Goal: Task Accomplishment & Management: Manage account settings

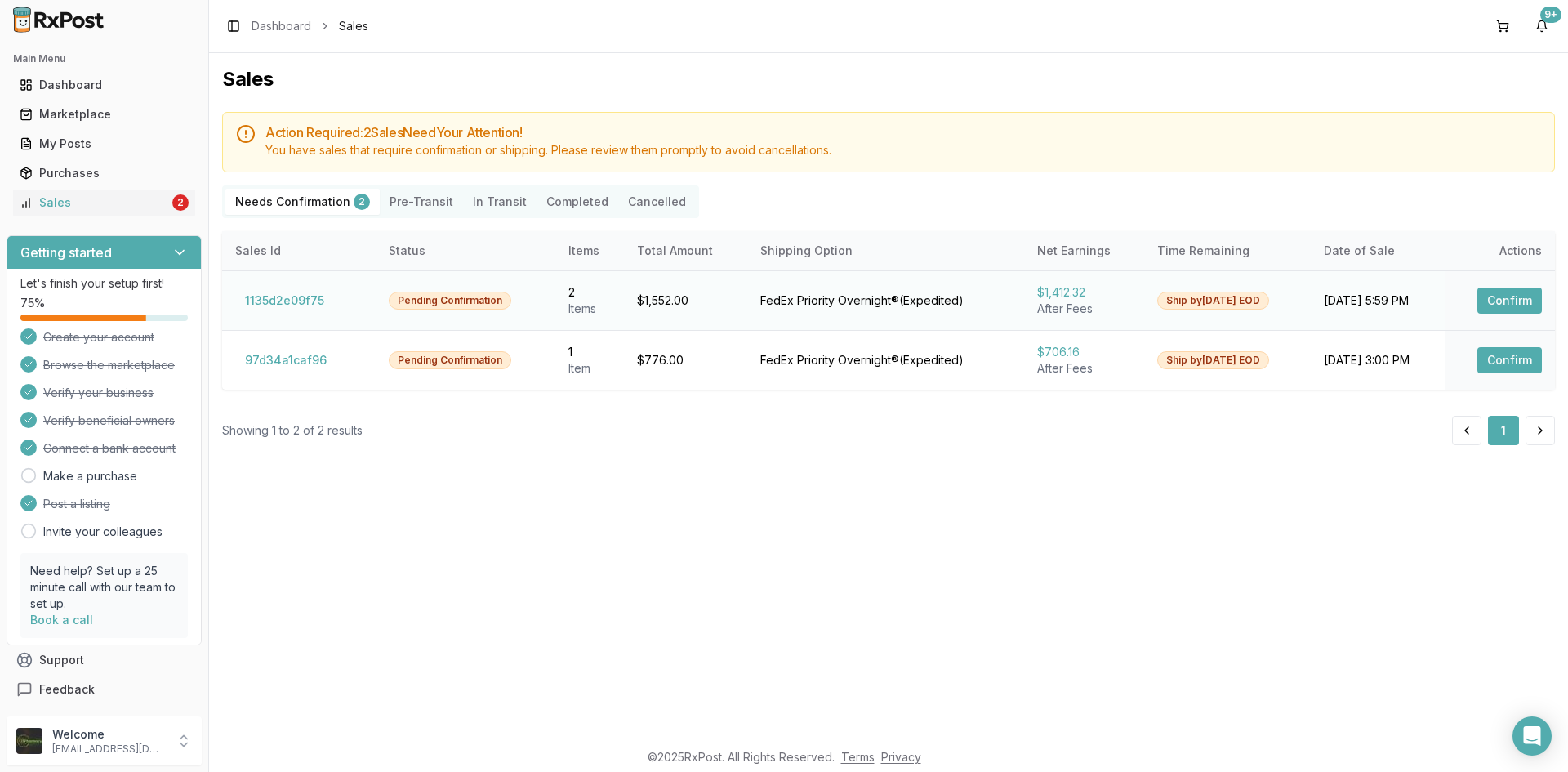
click at [1514, 305] on button "Confirm" at bounding box center [1510, 300] width 65 height 26
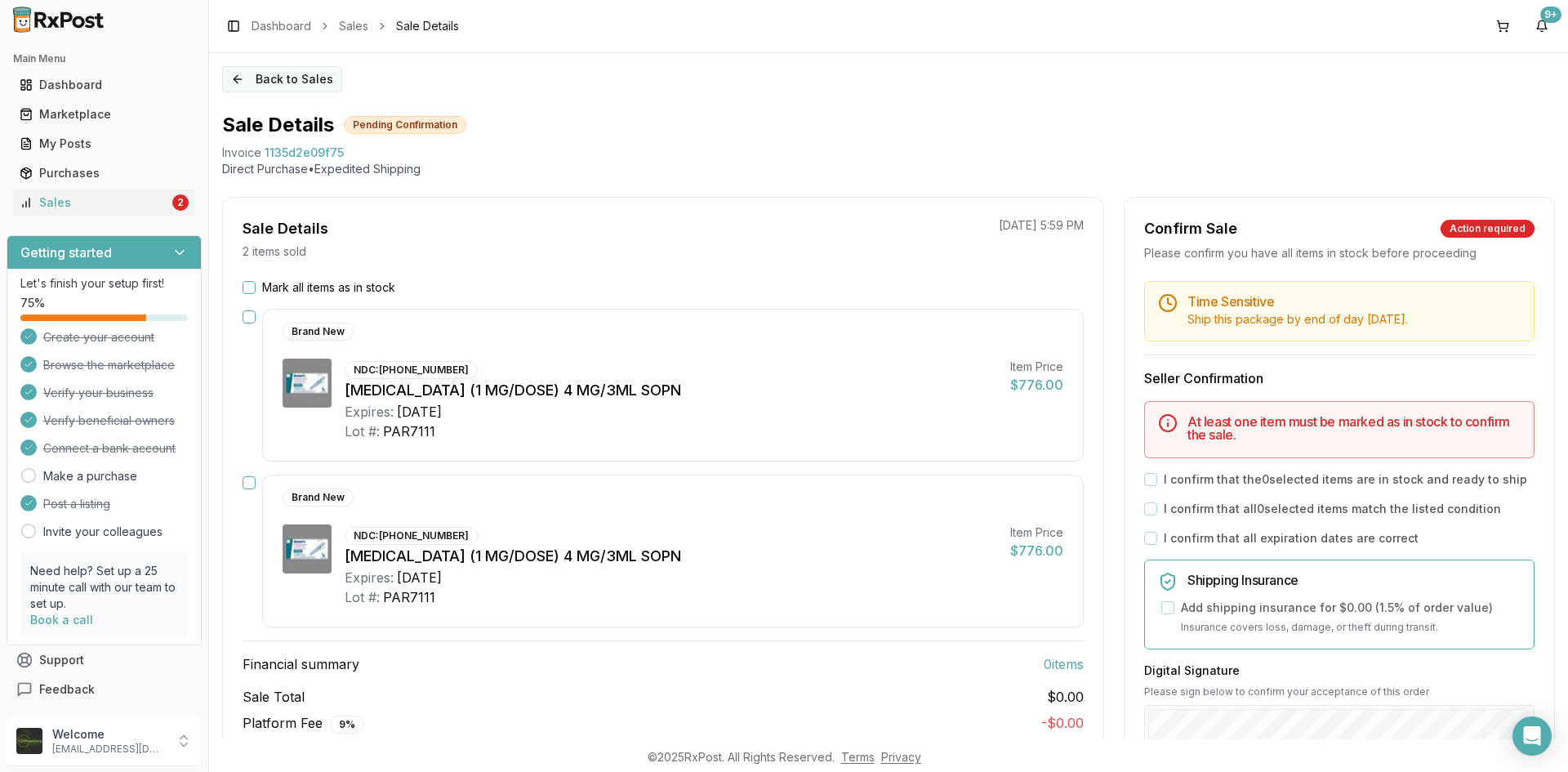
click at [233, 75] on button "Back to Sales" at bounding box center [282, 78] width 120 height 26
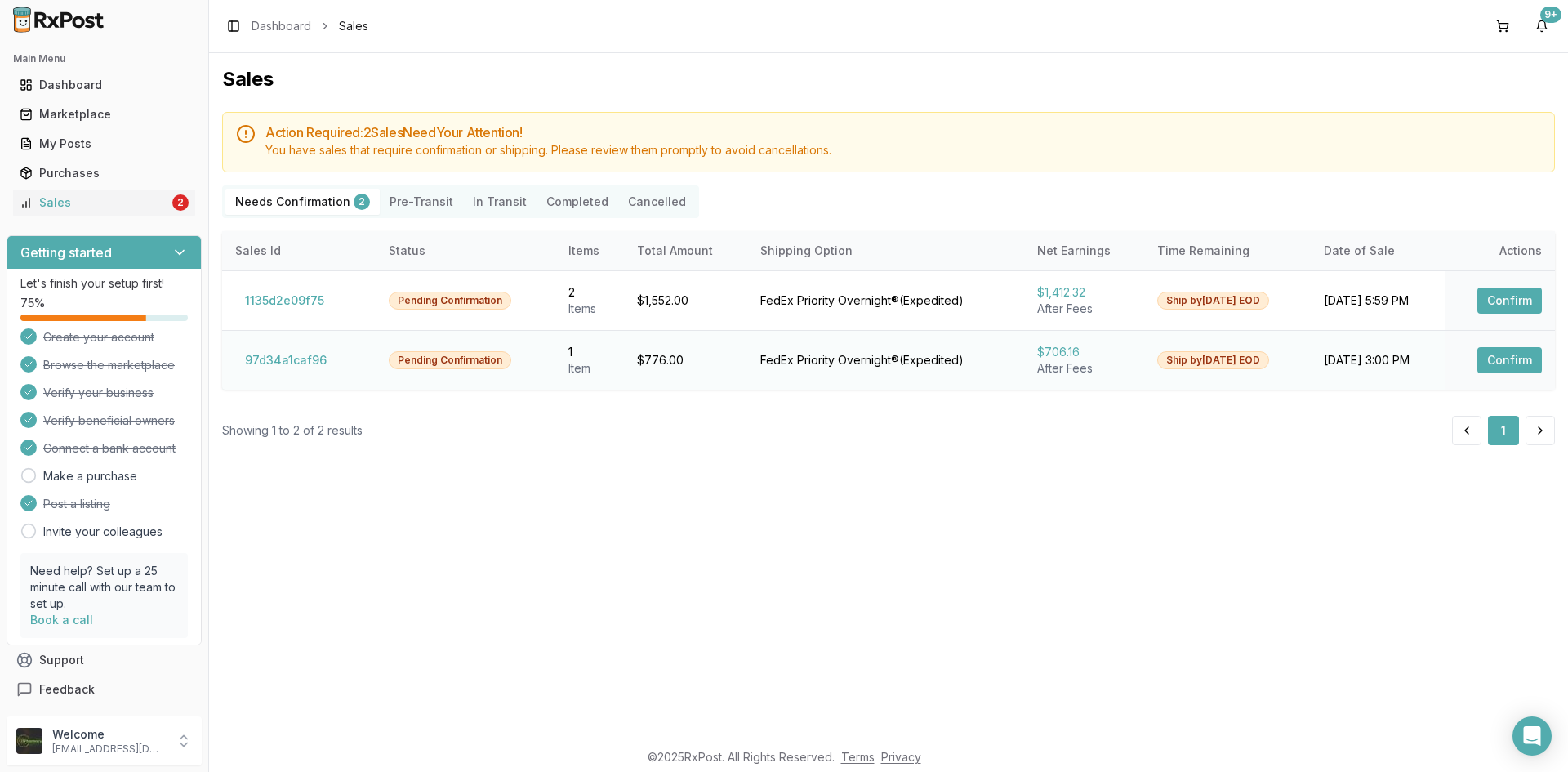
click at [1518, 364] on button "Confirm" at bounding box center [1510, 359] width 65 height 26
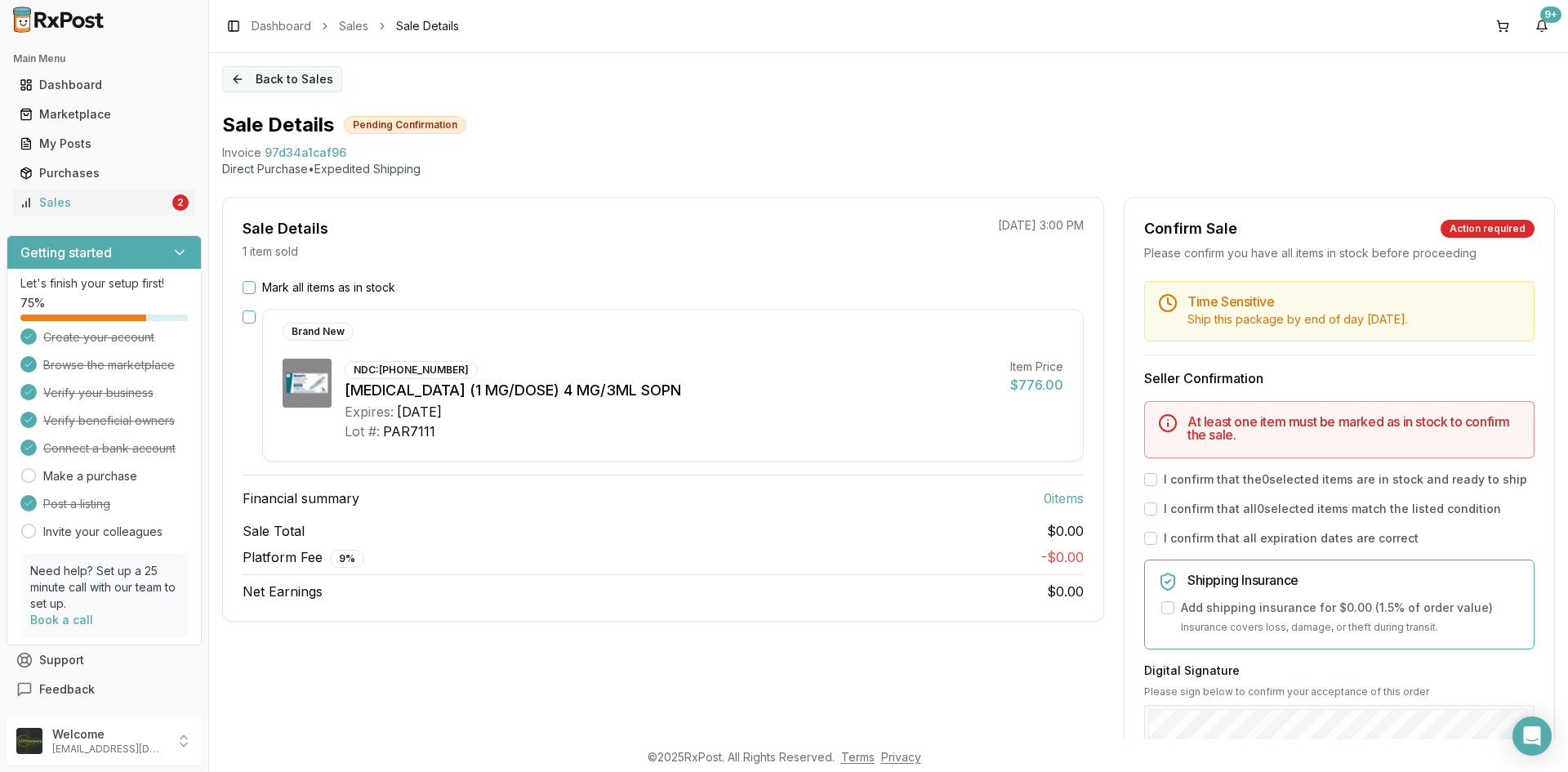
click at [239, 72] on button "Back to Sales" at bounding box center [282, 78] width 120 height 26
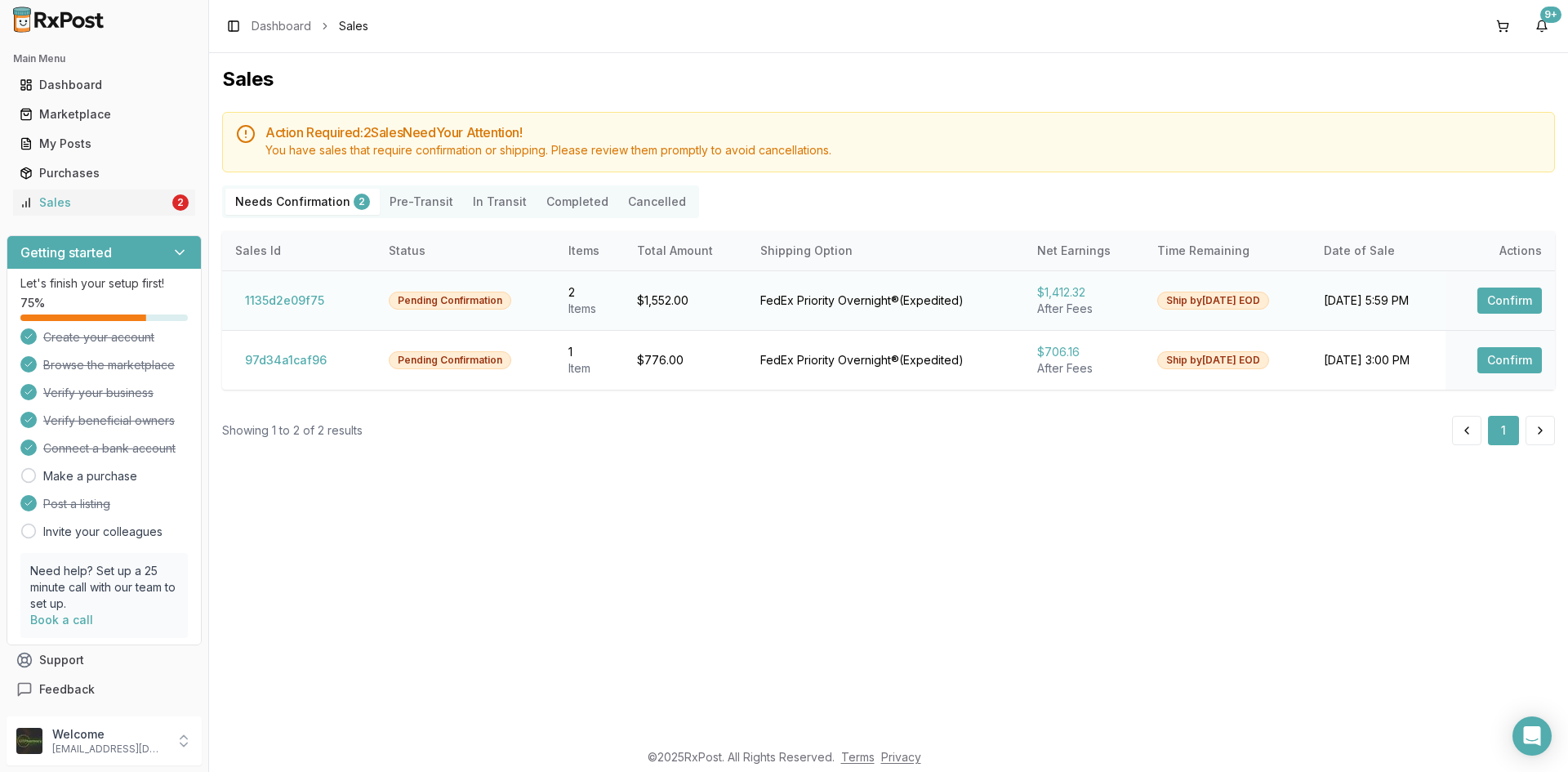
click at [1517, 301] on button "Confirm" at bounding box center [1510, 300] width 65 height 26
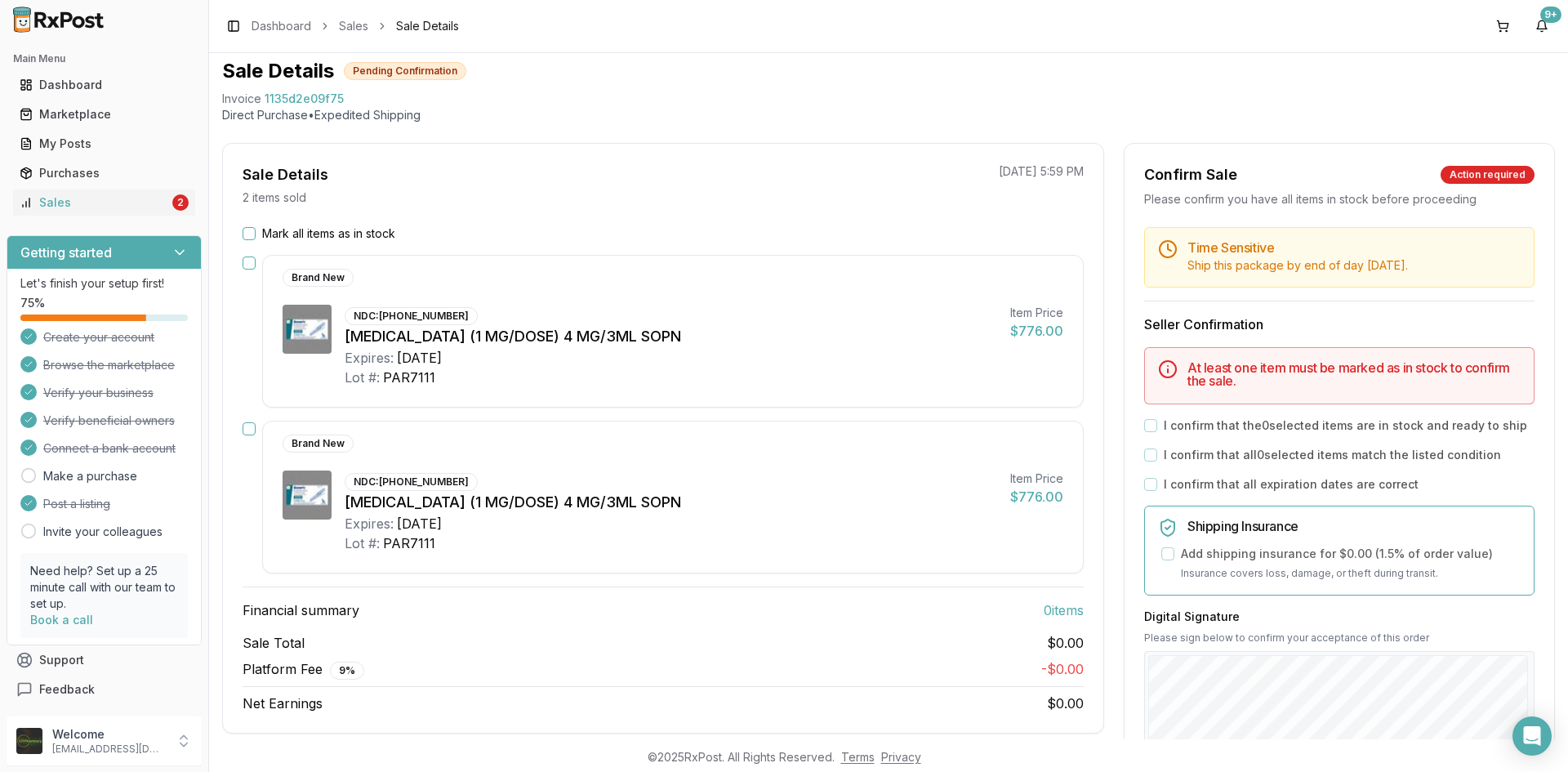
scroll to position [82, 0]
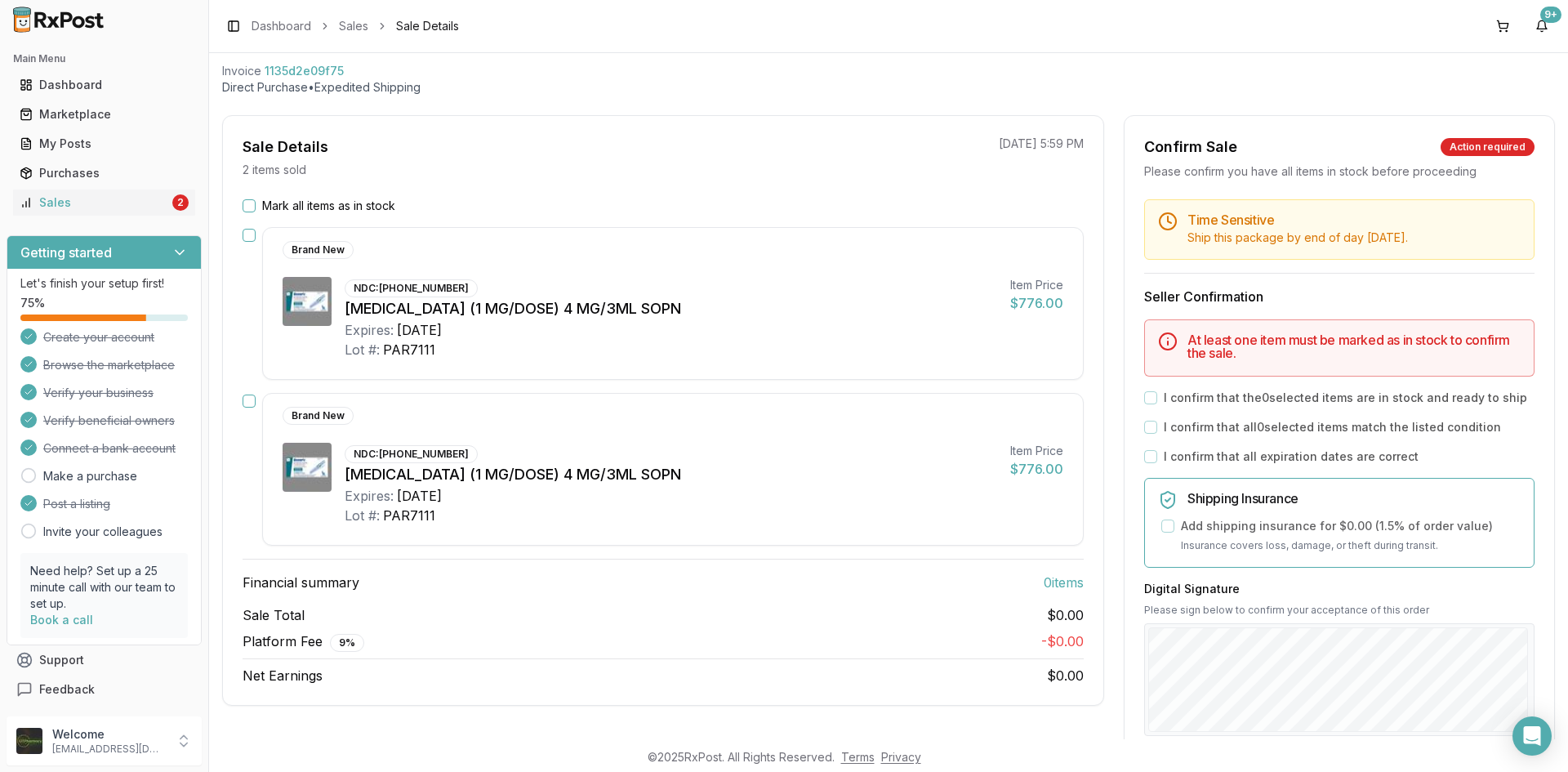
click at [248, 201] on button "Mark all items as in stock" at bounding box center [249, 205] width 14 height 14
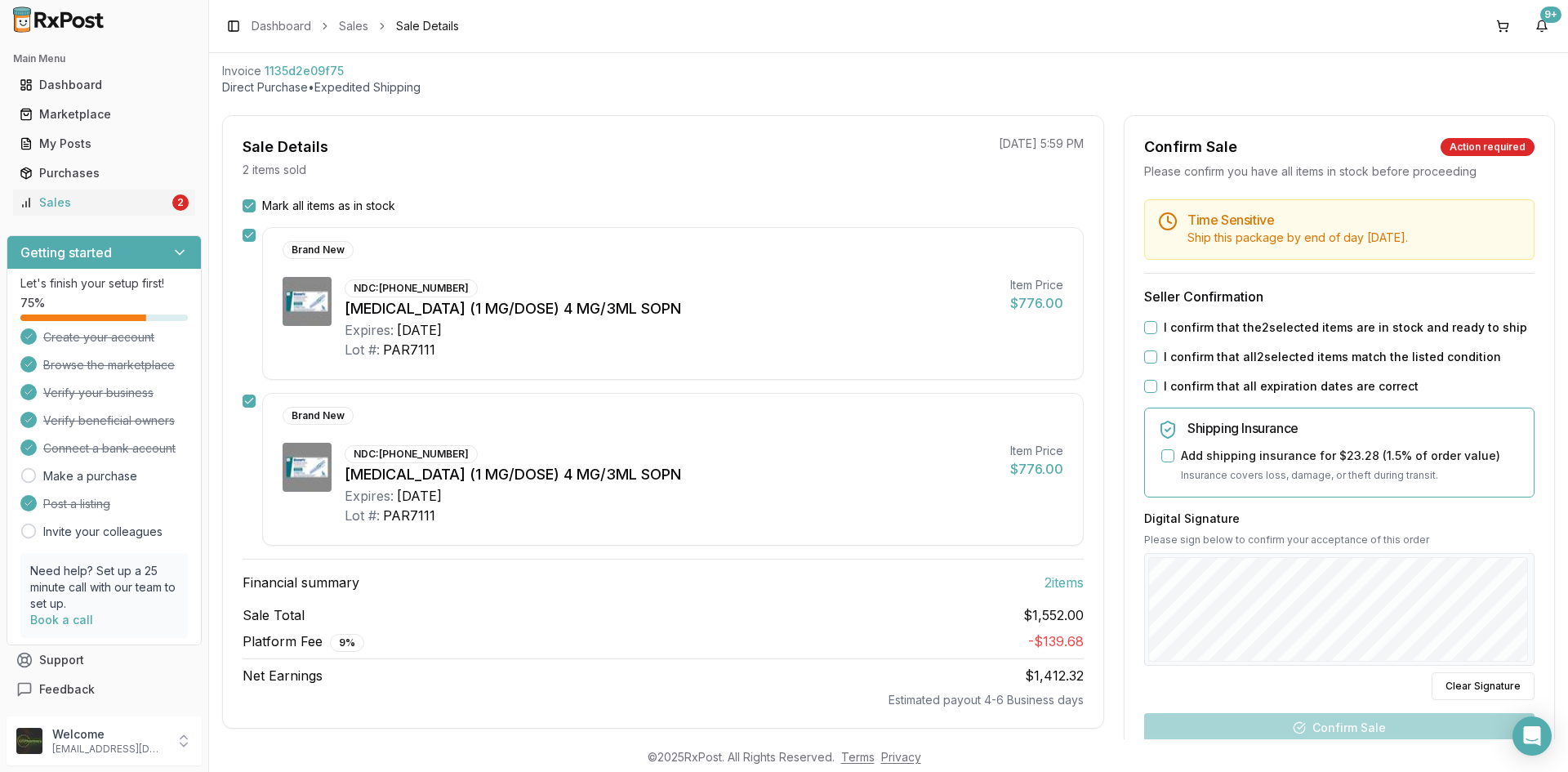
click at [1147, 385] on button "I confirm that all expiration dates are correct" at bounding box center [1151, 386] width 14 height 14
click at [1148, 359] on button "I confirm that all 2 selected items match the listed condition" at bounding box center [1151, 357] width 14 height 14
click at [1148, 325] on button "I confirm that the 2 selected items are in stock and ready to ship" at bounding box center [1151, 327] width 14 height 14
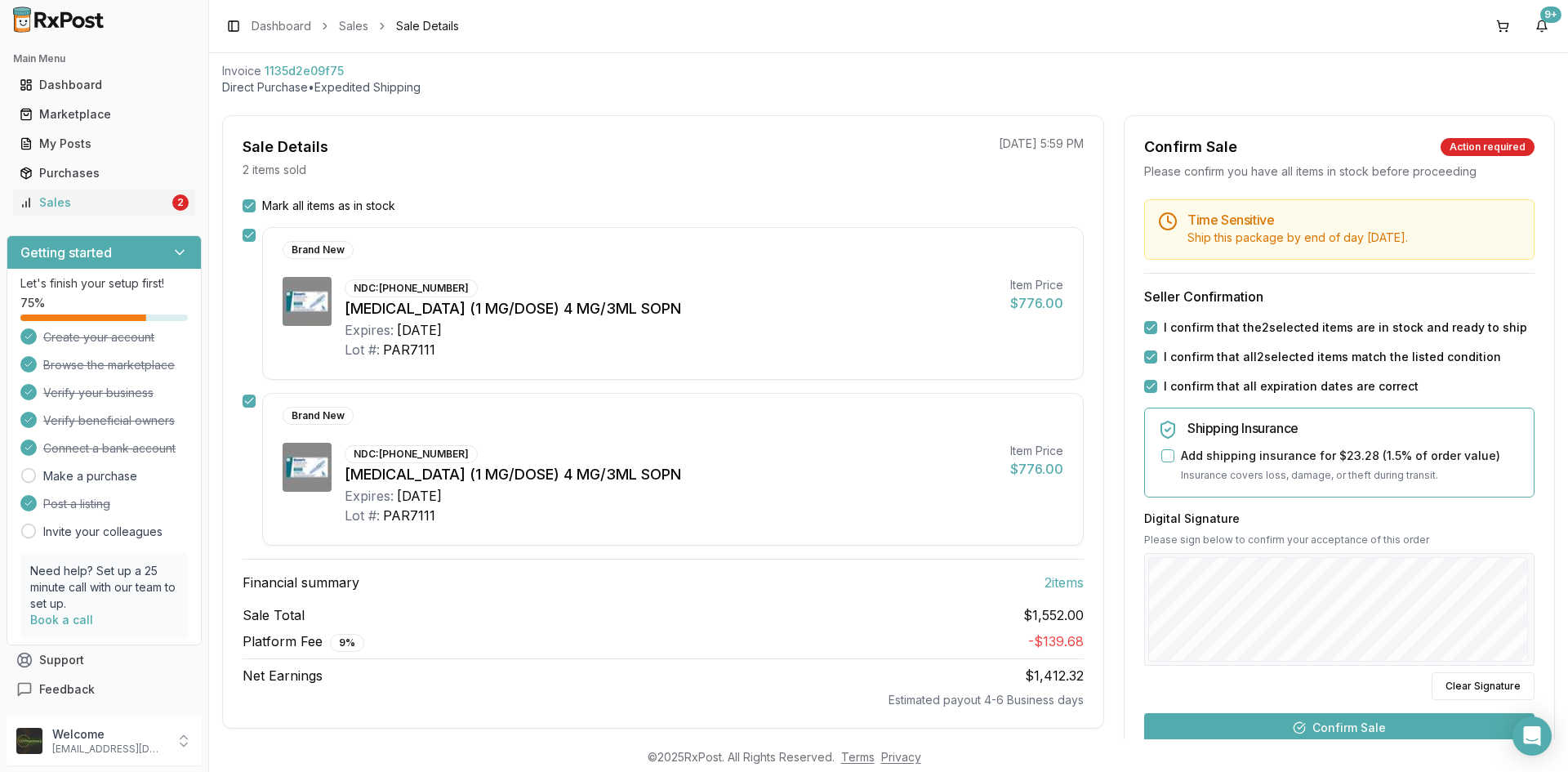
click at [1345, 725] on button "Confirm Sale" at bounding box center [1339, 727] width 390 height 30
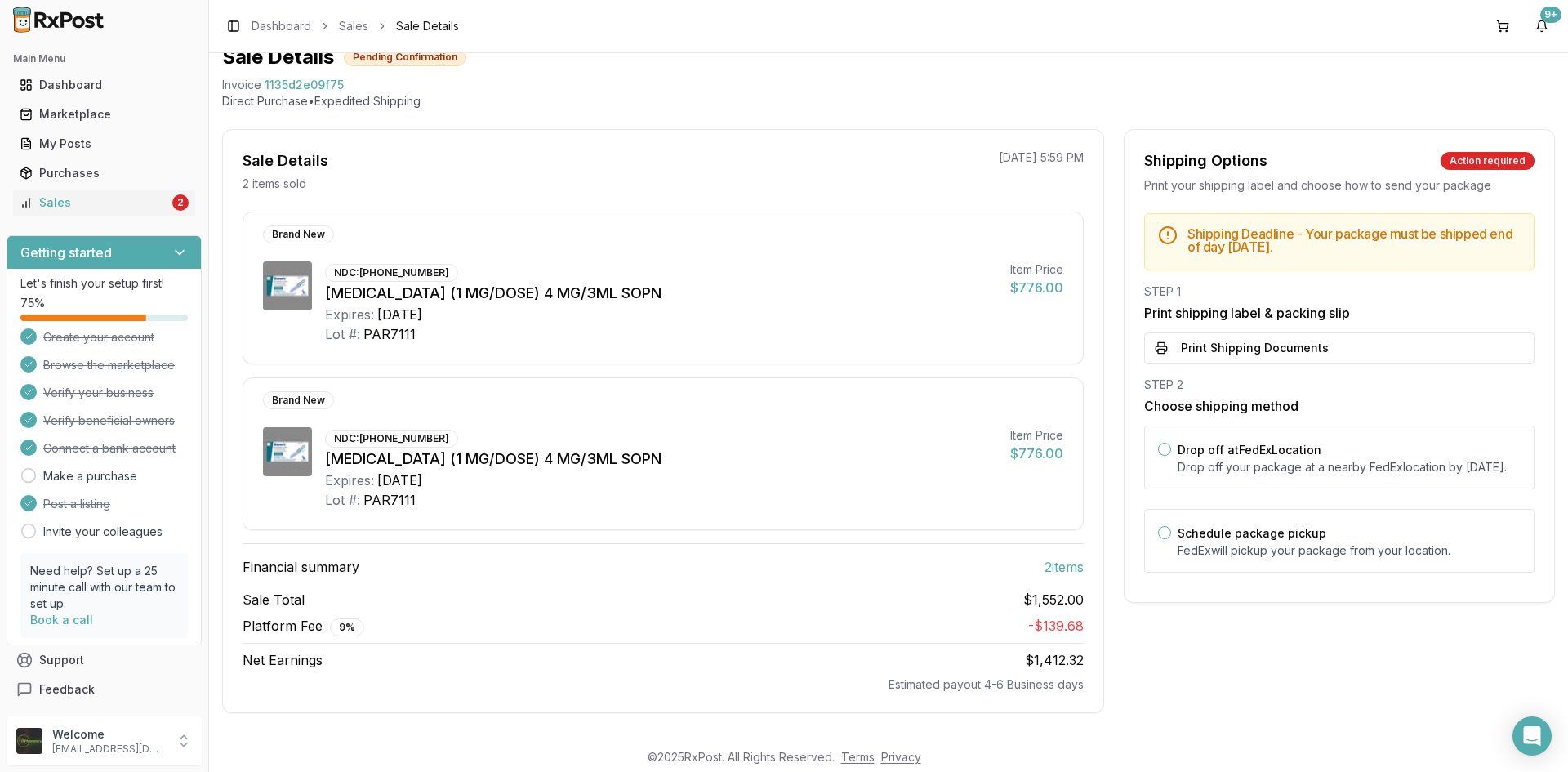
scroll to position [68, 0]
click at [1172, 357] on button "Print Shipping Documents" at bounding box center [1339, 348] width 390 height 31
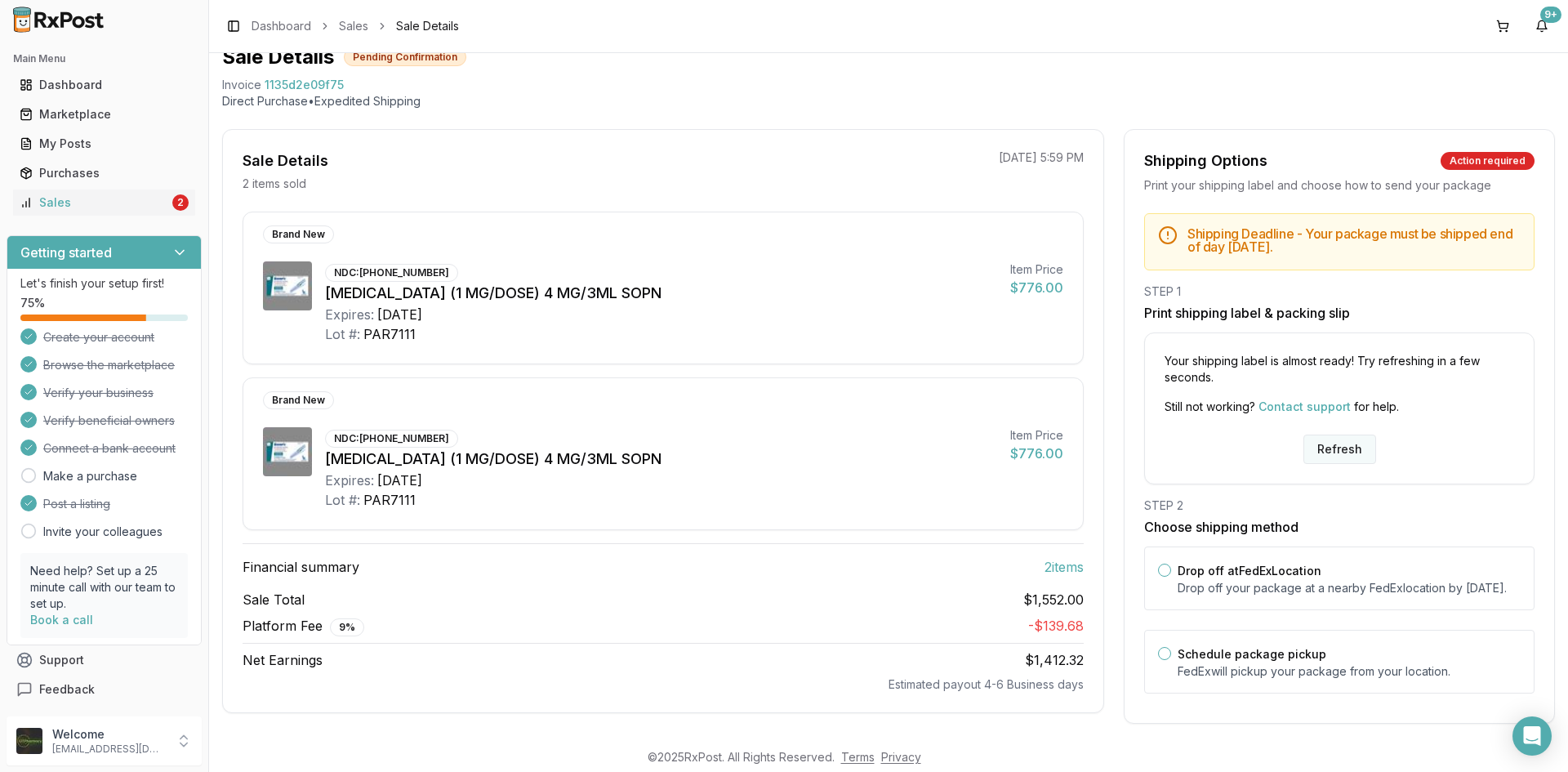
click at [1336, 445] on button "Refresh" at bounding box center [1340, 449] width 73 height 30
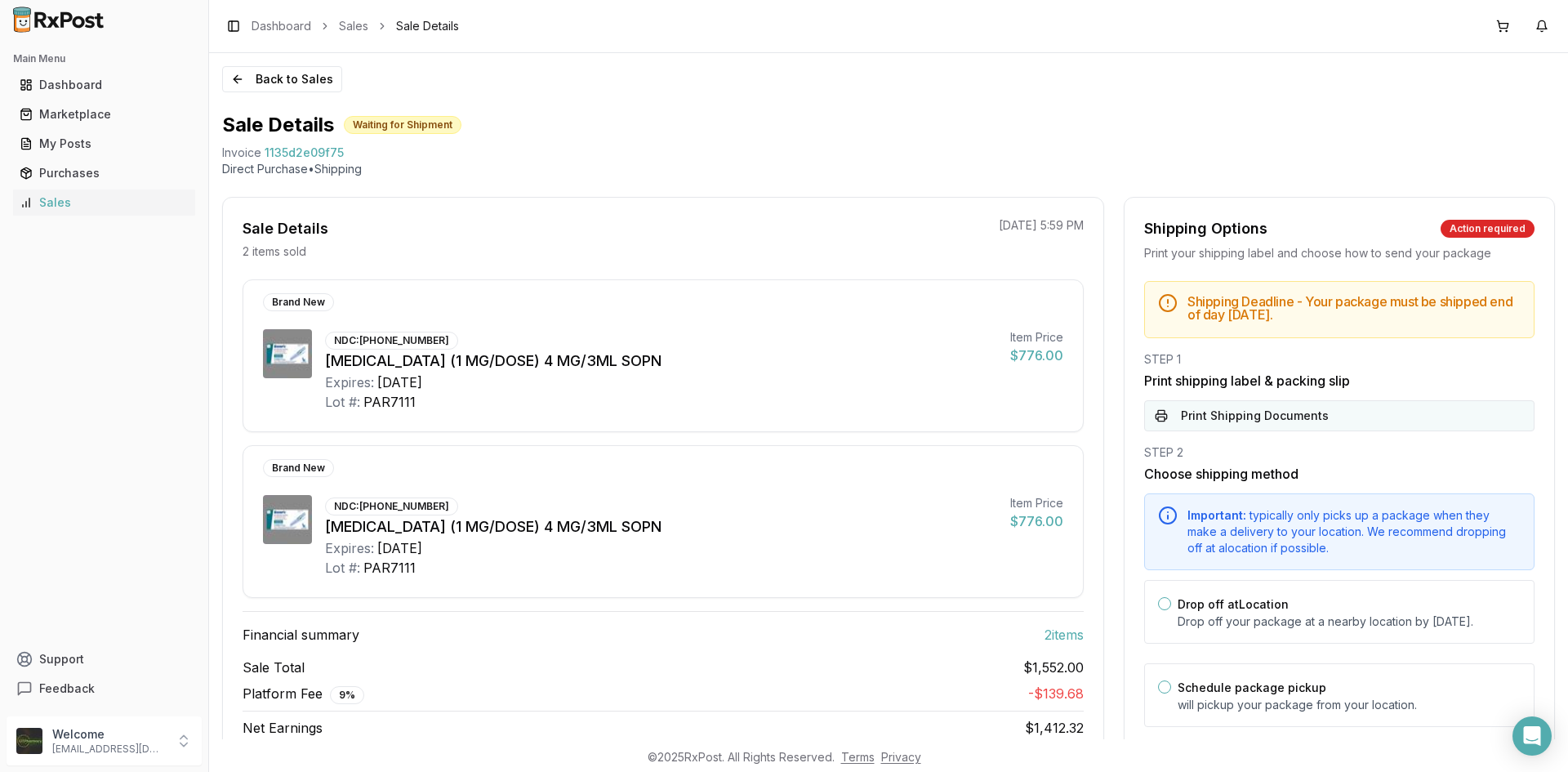
click at [1330, 419] on button "Print Shipping Documents" at bounding box center [1339, 415] width 390 height 31
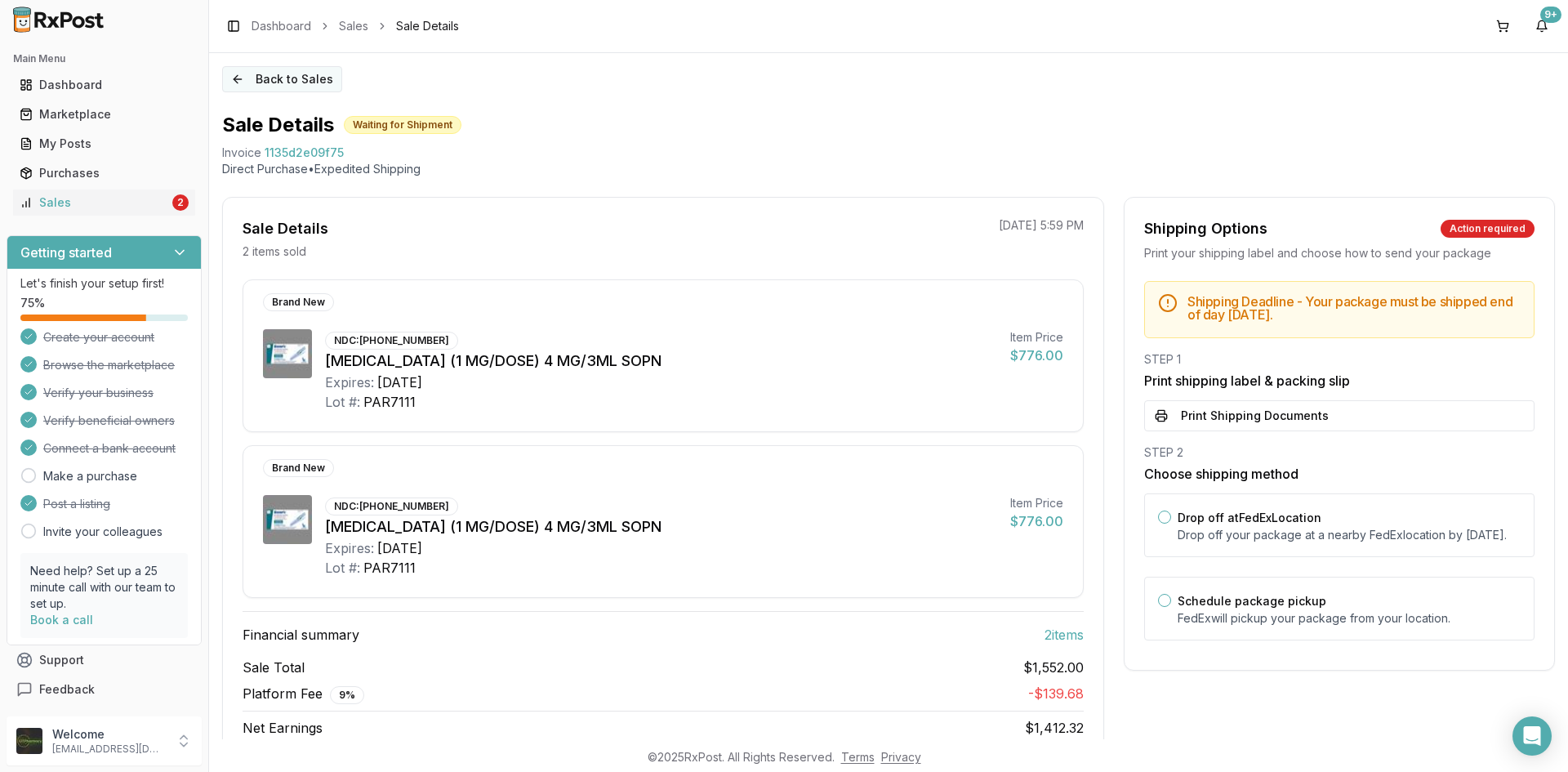
click at [238, 76] on button "Back to Sales" at bounding box center [282, 78] width 120 height 26
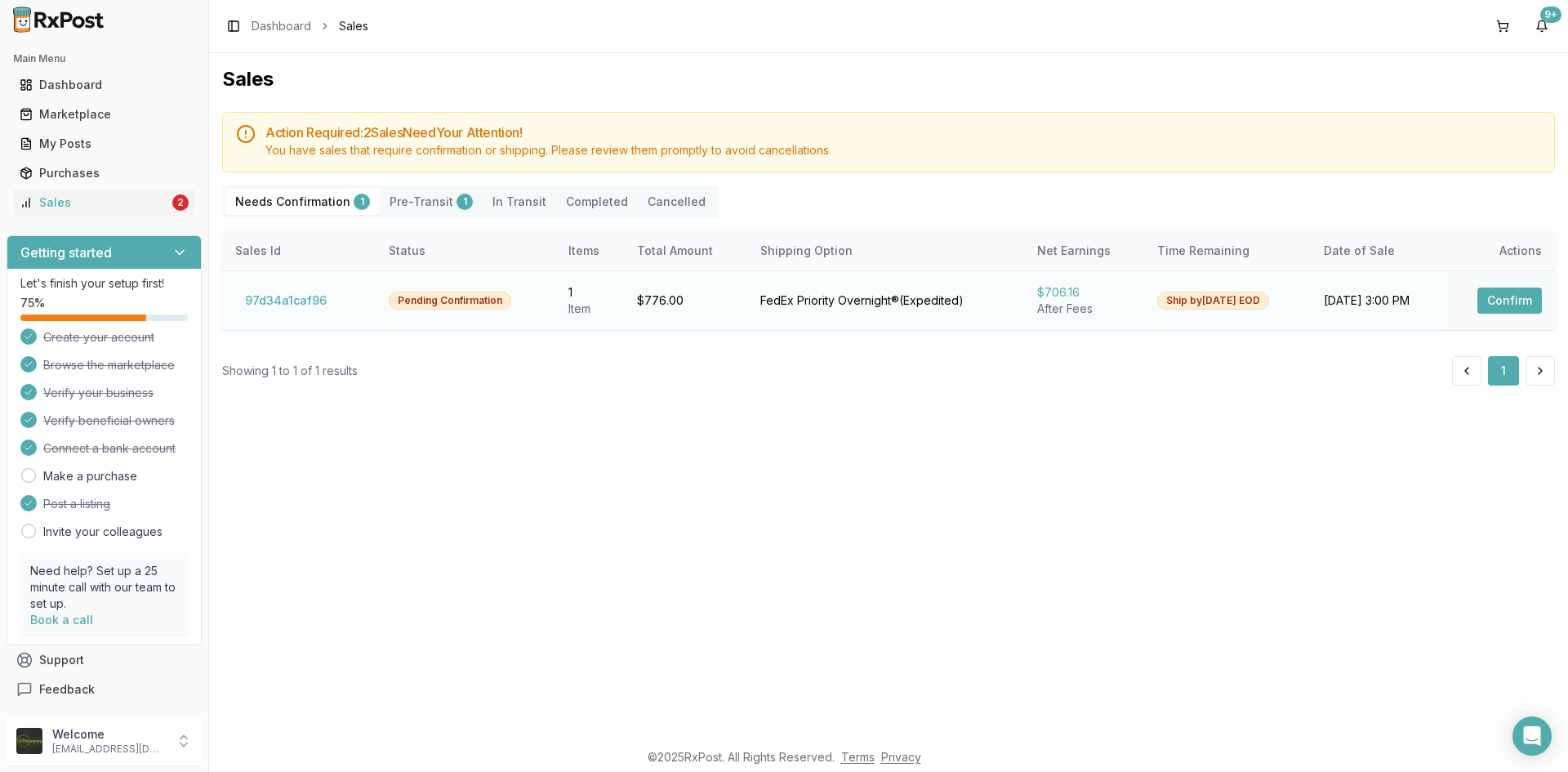
click at [1497, 293] on button "Confirm" at bounding box center [1510, 300] width 65 height 26
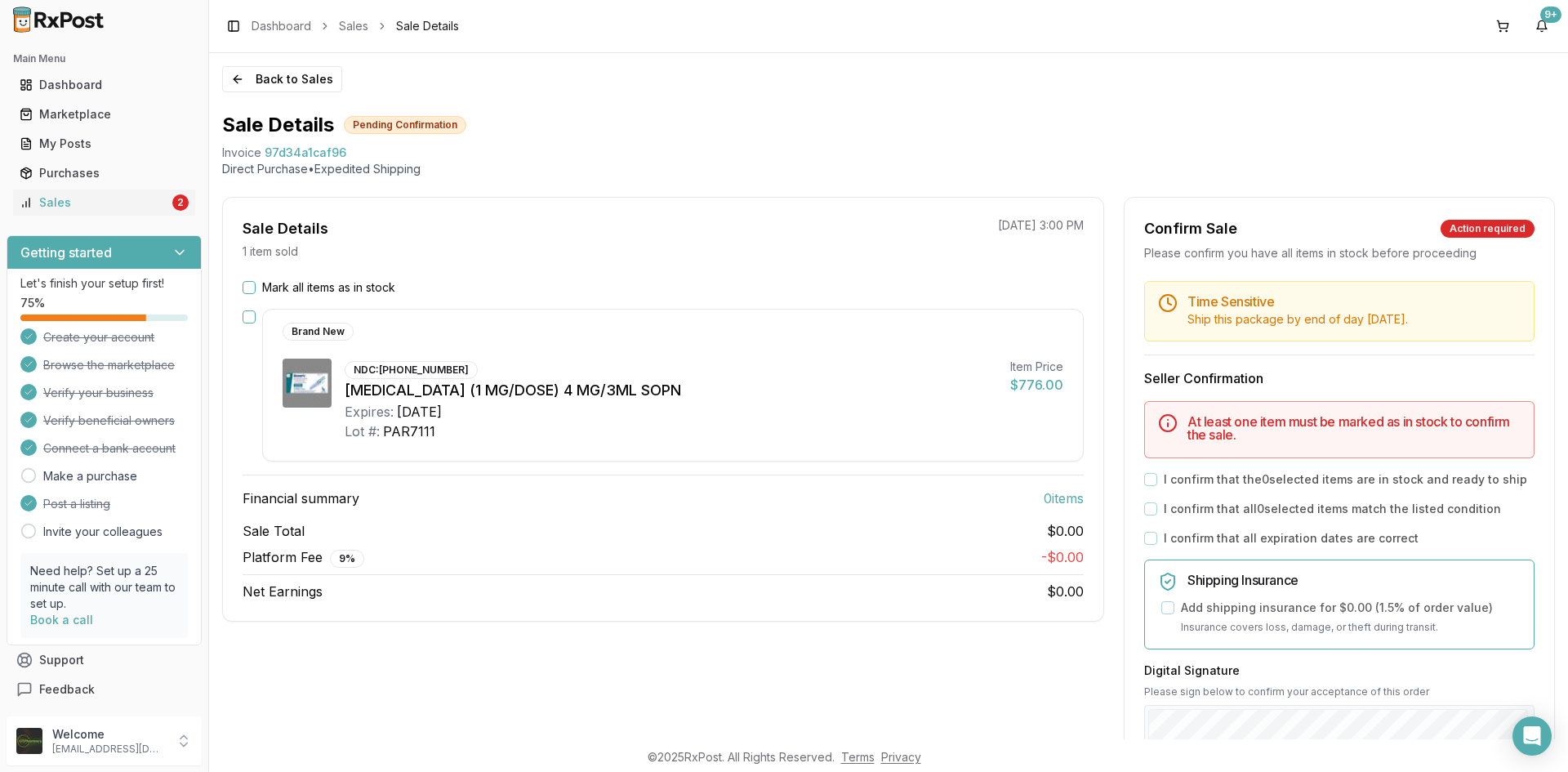
click at [250, 284] on button "Mark all items as in stock" at bounding box center [249, 287] width 14 height 14
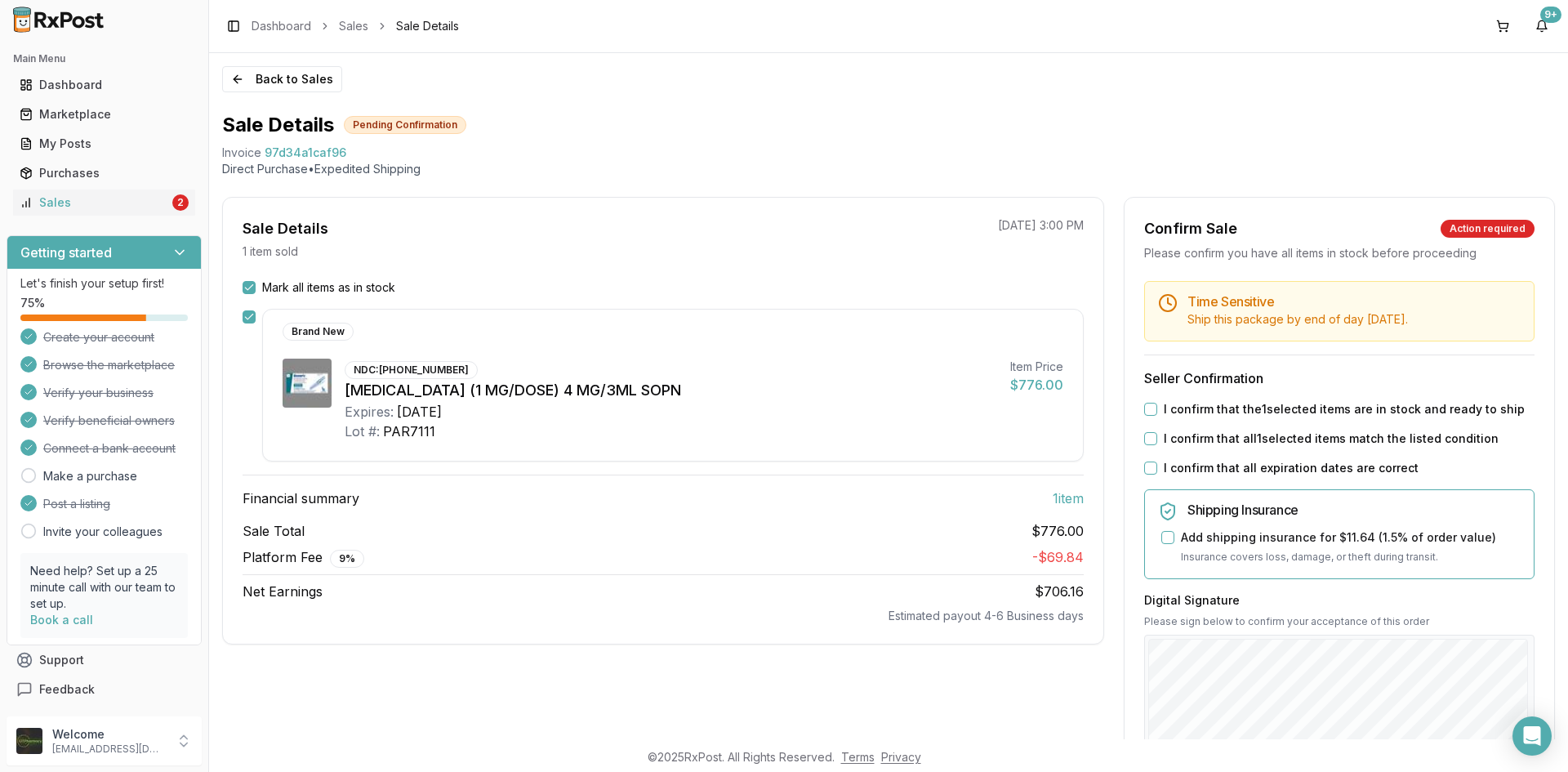
click at [1149, 464] on button "I confirm that all expiration dates are correct" at bounding box center [1151, 468] width 14 height 14
click at [1147, 440] on button "I confirm that all 1 selected items match the listed condition" at bounding box center [1151, 438] width 14 height 14
click at [1147, 409] on button "I confirm that the 1 selected items are in stock and ready to ship" at bounding box center [1151, 409] width 14 height 14
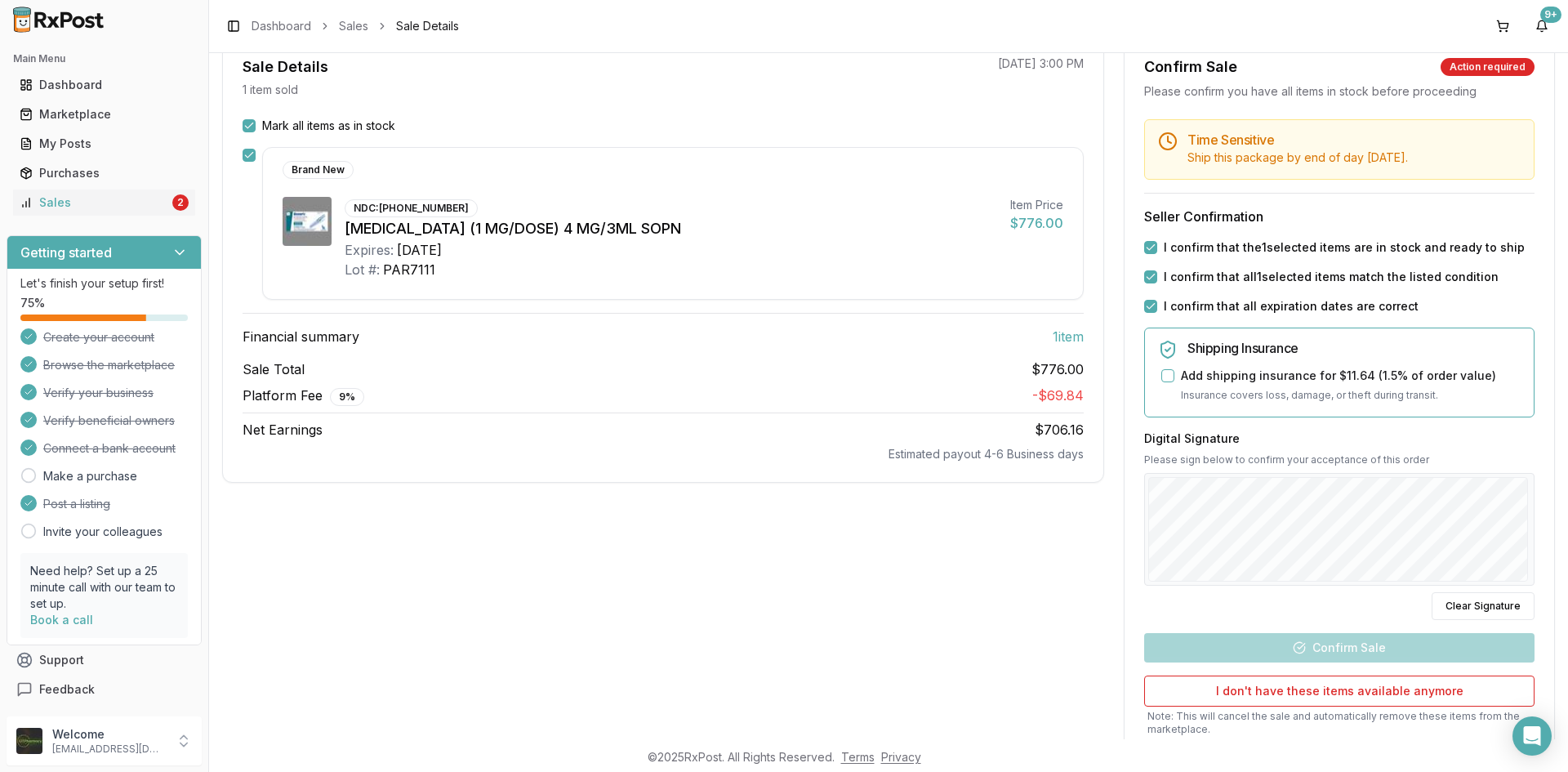
scroll to position [163, 0]
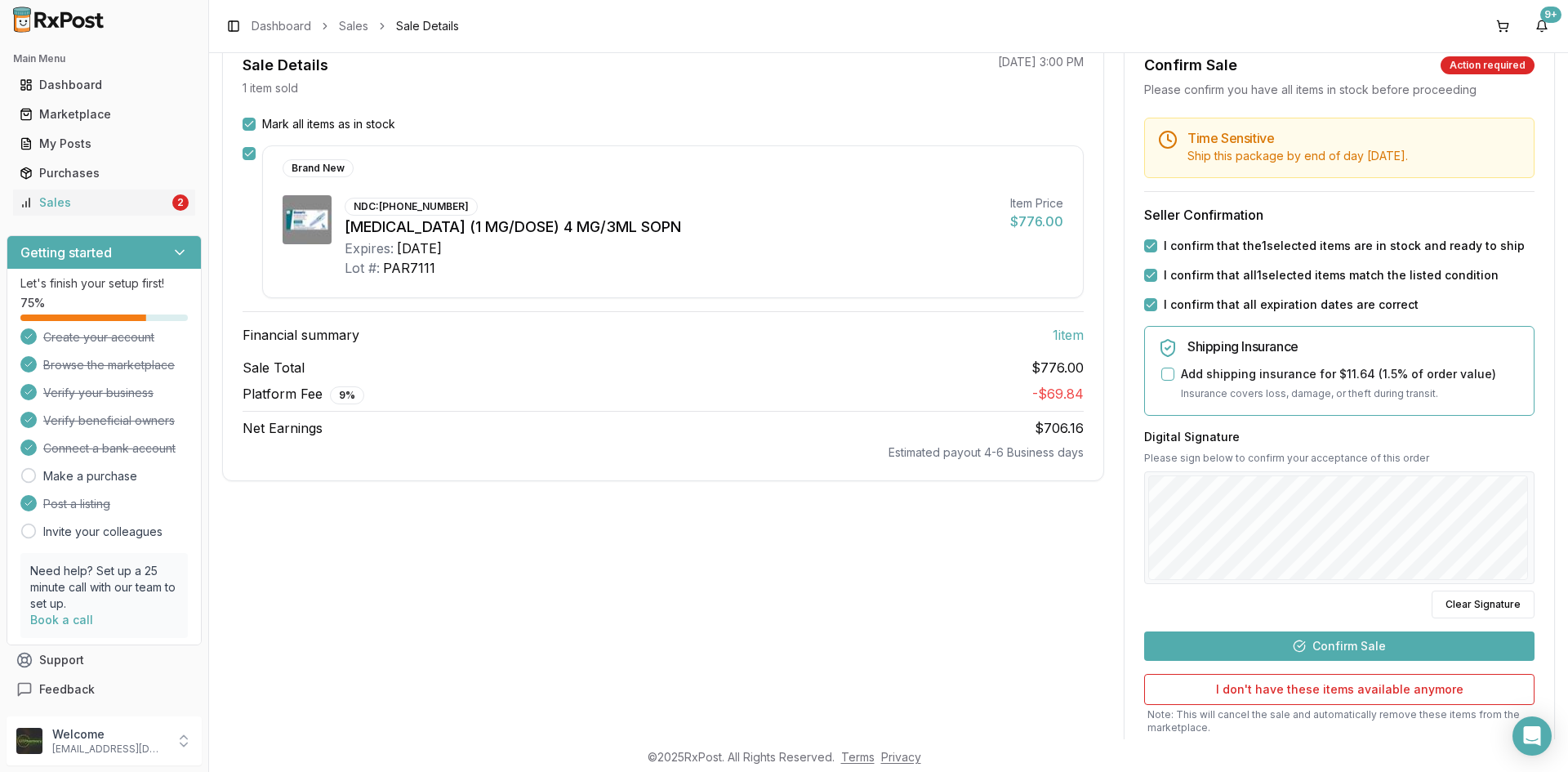
click at [1372, 648] on button "Confirm Sale" at bounding box center [1339, 646] width 390 height 30
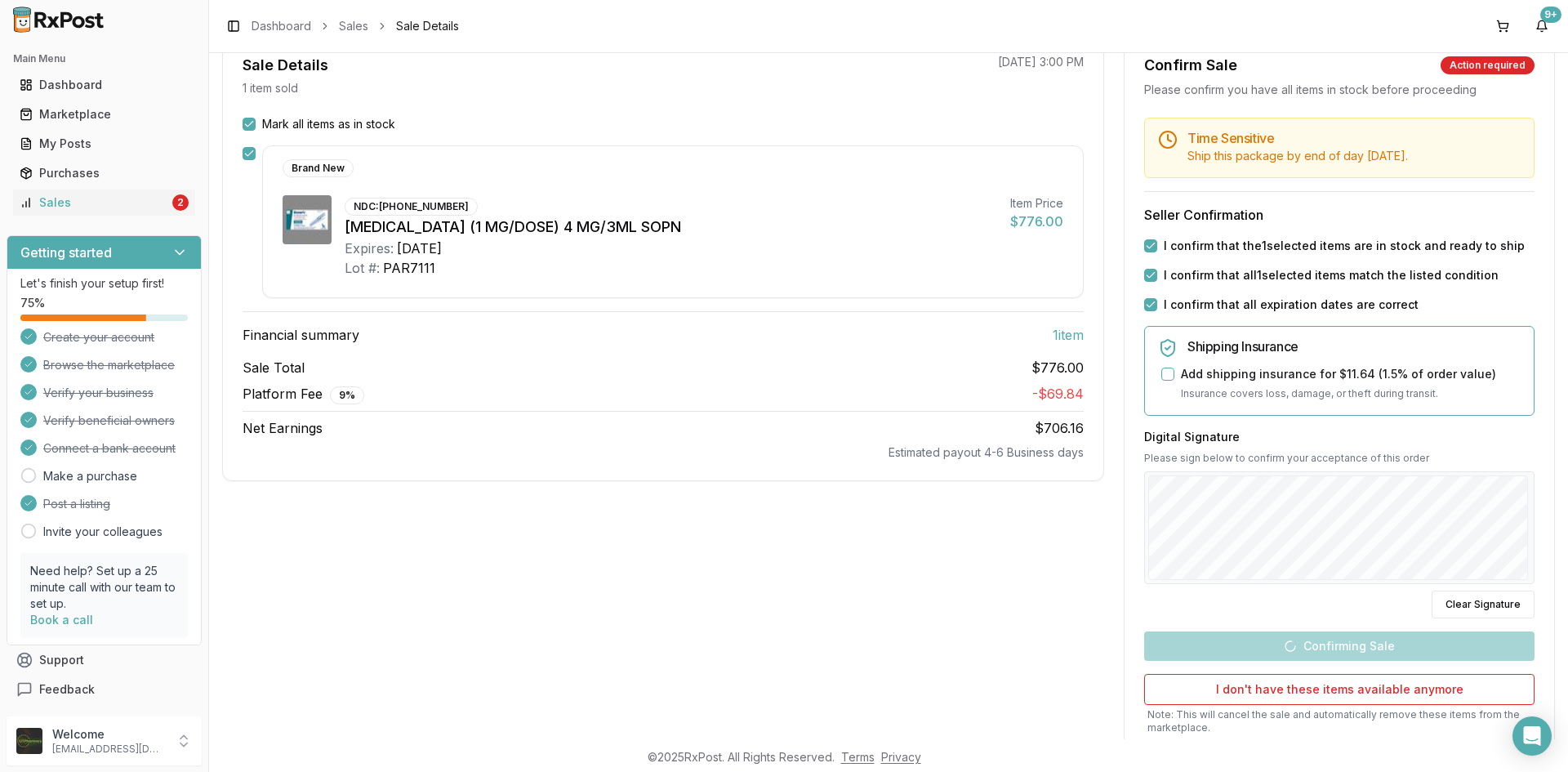
scroll to position [0, 0]
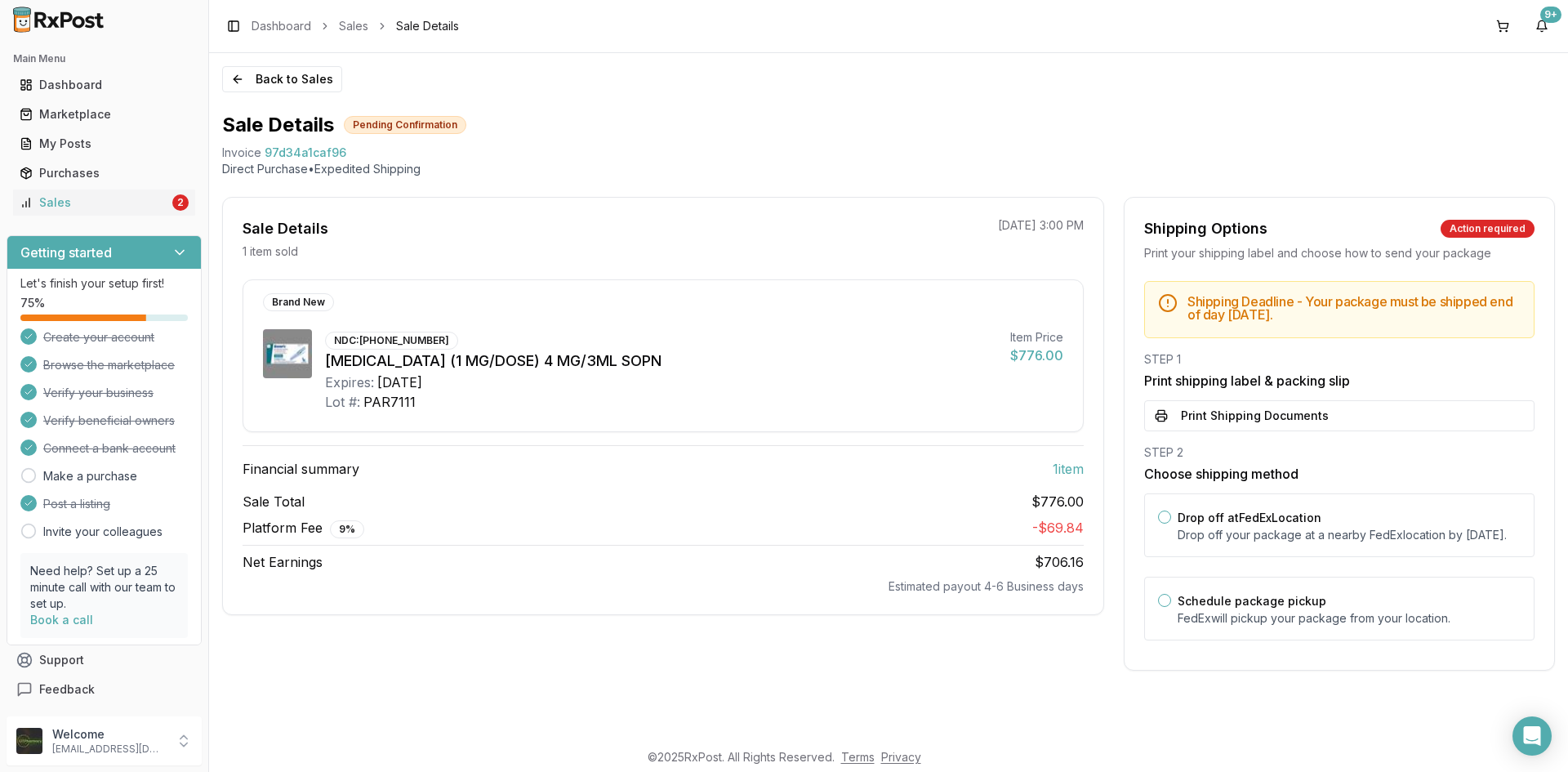
click at [1172, 406] on button "Print Shipping Documents" at bounding box center [1339, 415] width 390 height 31
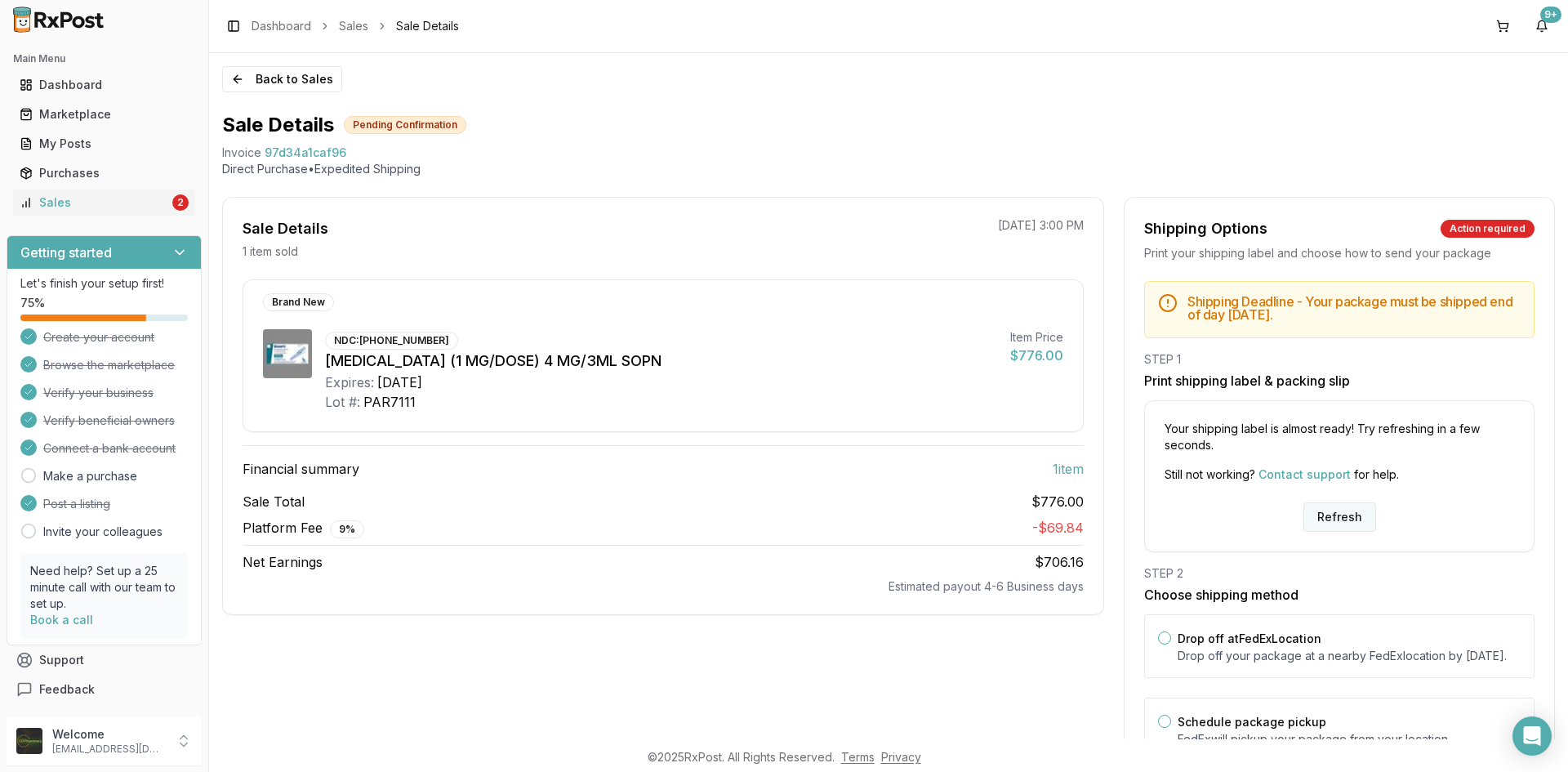
click at [1332, 522] on button "Refresh" at bounding box center [1340, 516] width 73 height 30
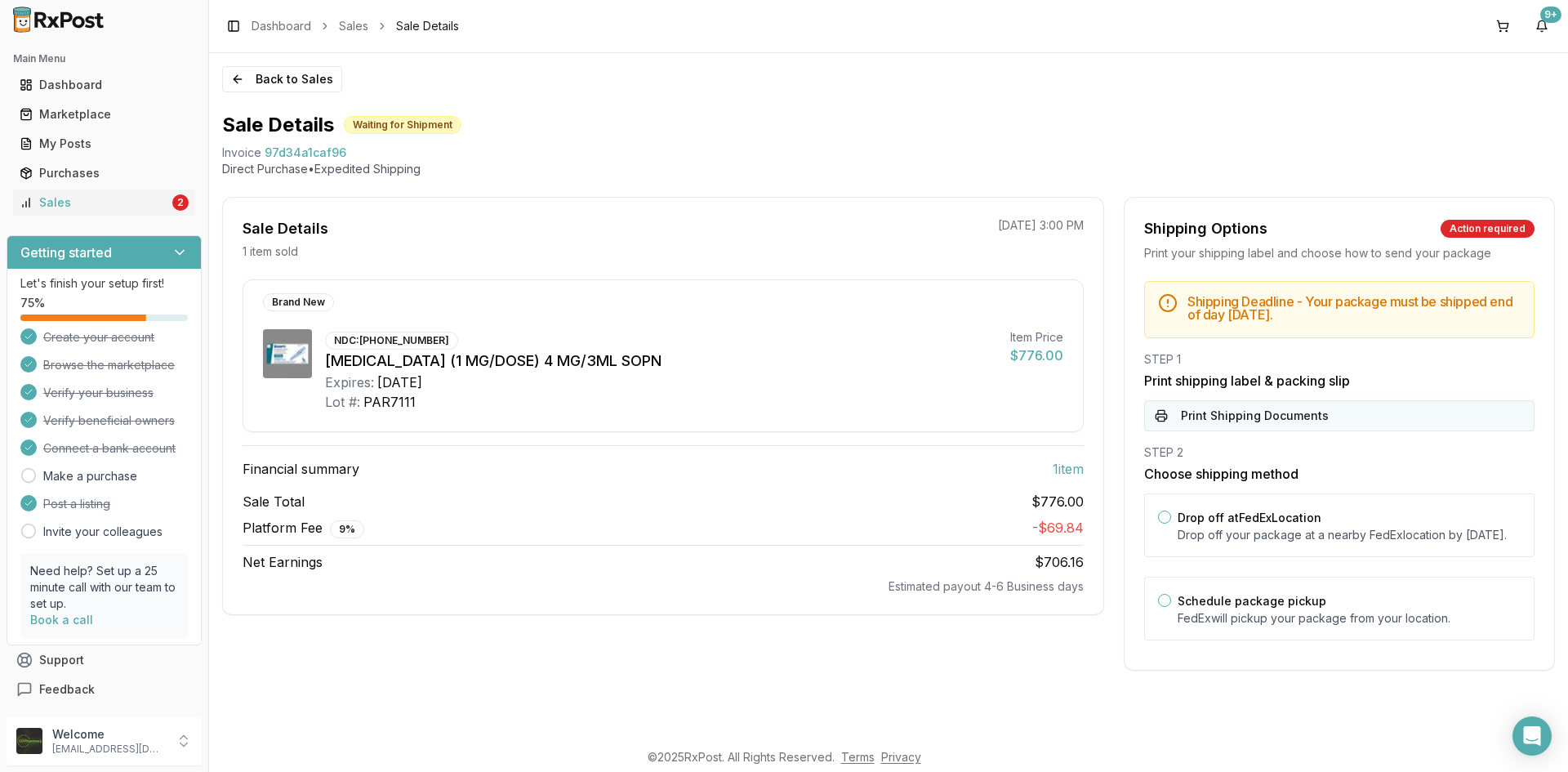
click at [1255, 414] on button "Print Shipping Documents" at bounding box center [1339, 415] width 390 height 31
click at [240, 87] on button "Back to Sales" at bounding box center [282, 78] width 120 height 26
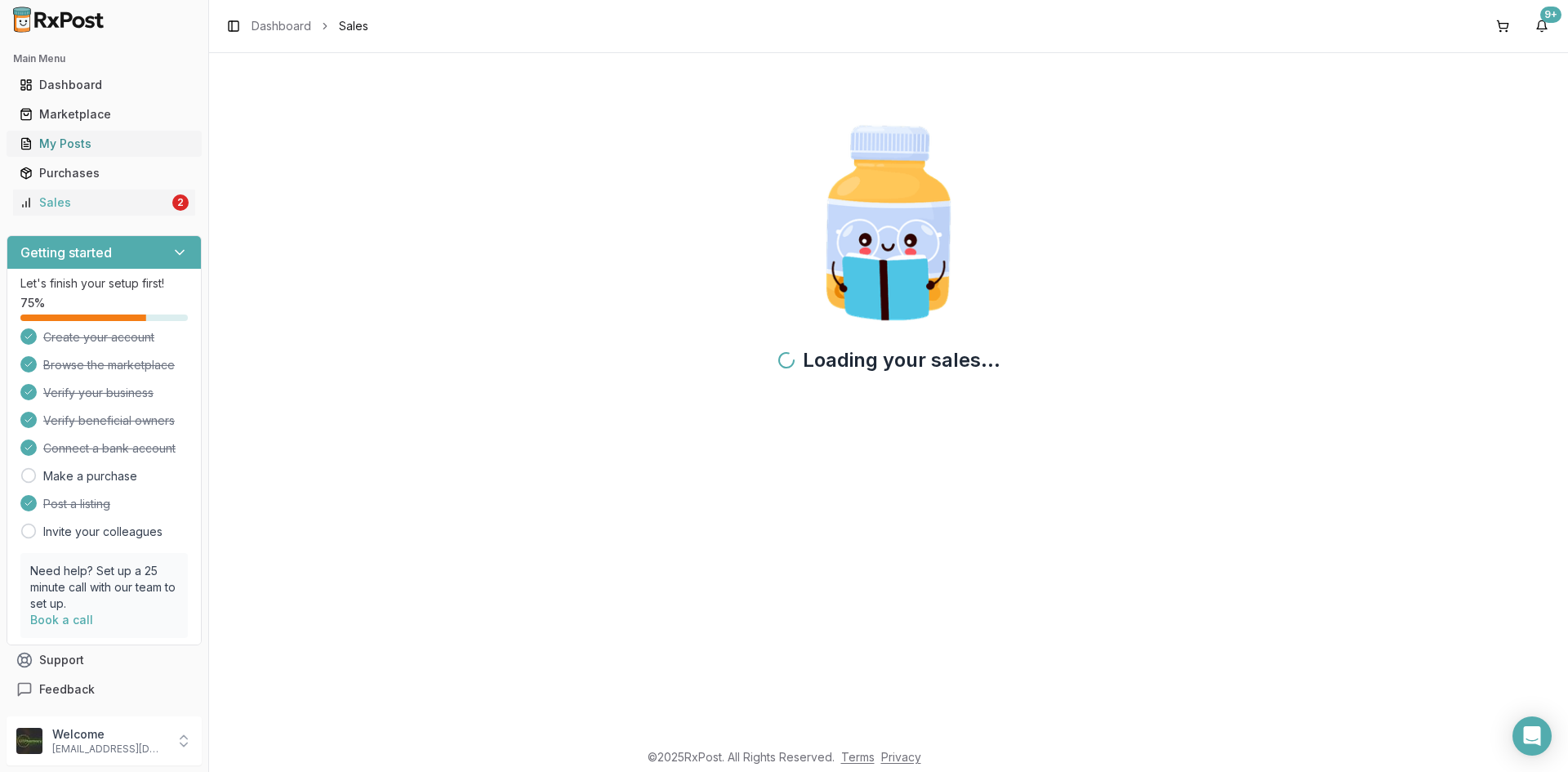
click at [73, 141] on div "My Posts" at bounding box center [105, 143] width 169 height 16
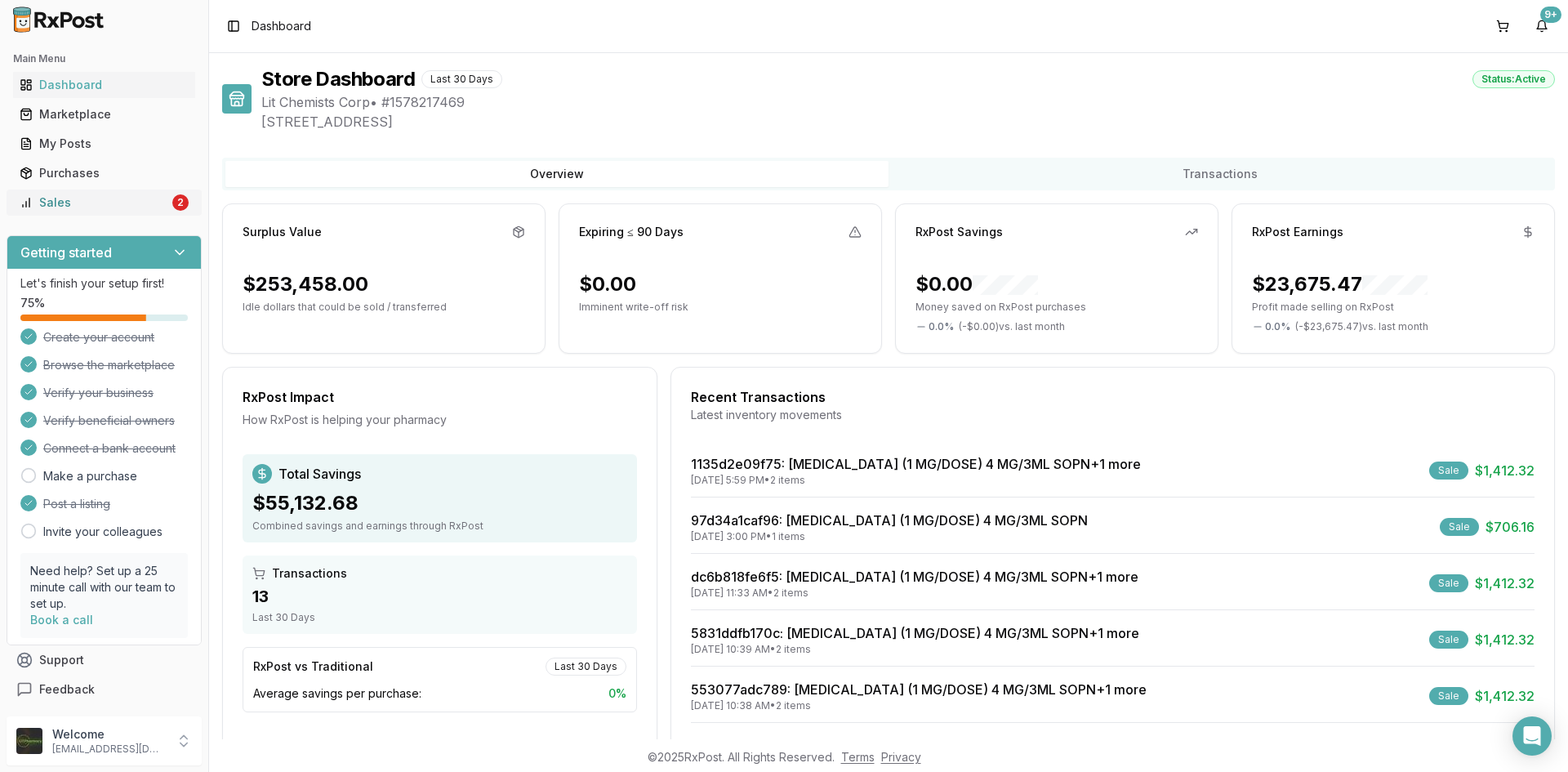
click at [52, 207] on div "Sales" at bounding box center [95, 203] width 150 height 16
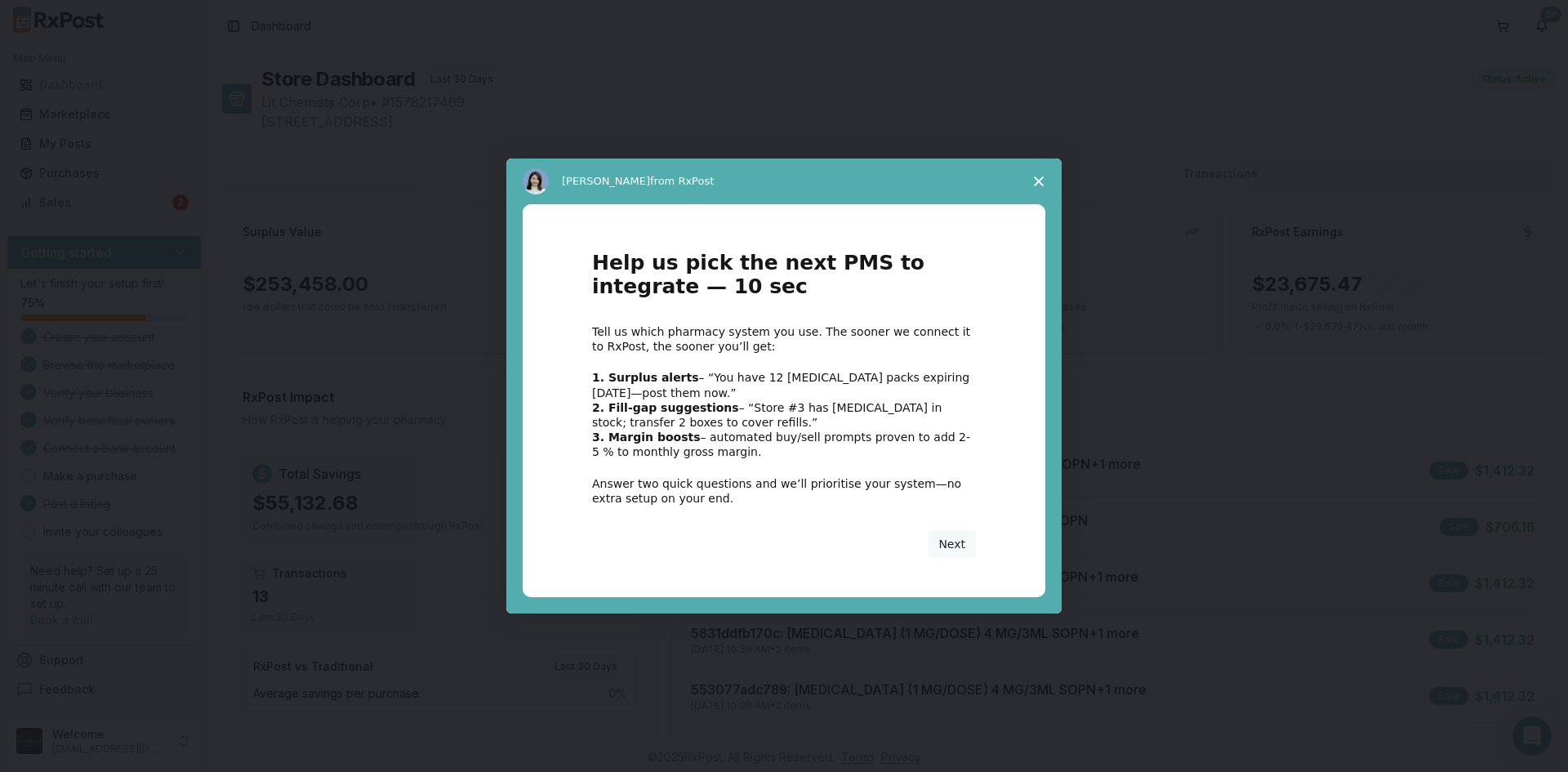
click at [1046, 174] on span "Close survey" at bounding box center [1039, 181] width 46 height 46
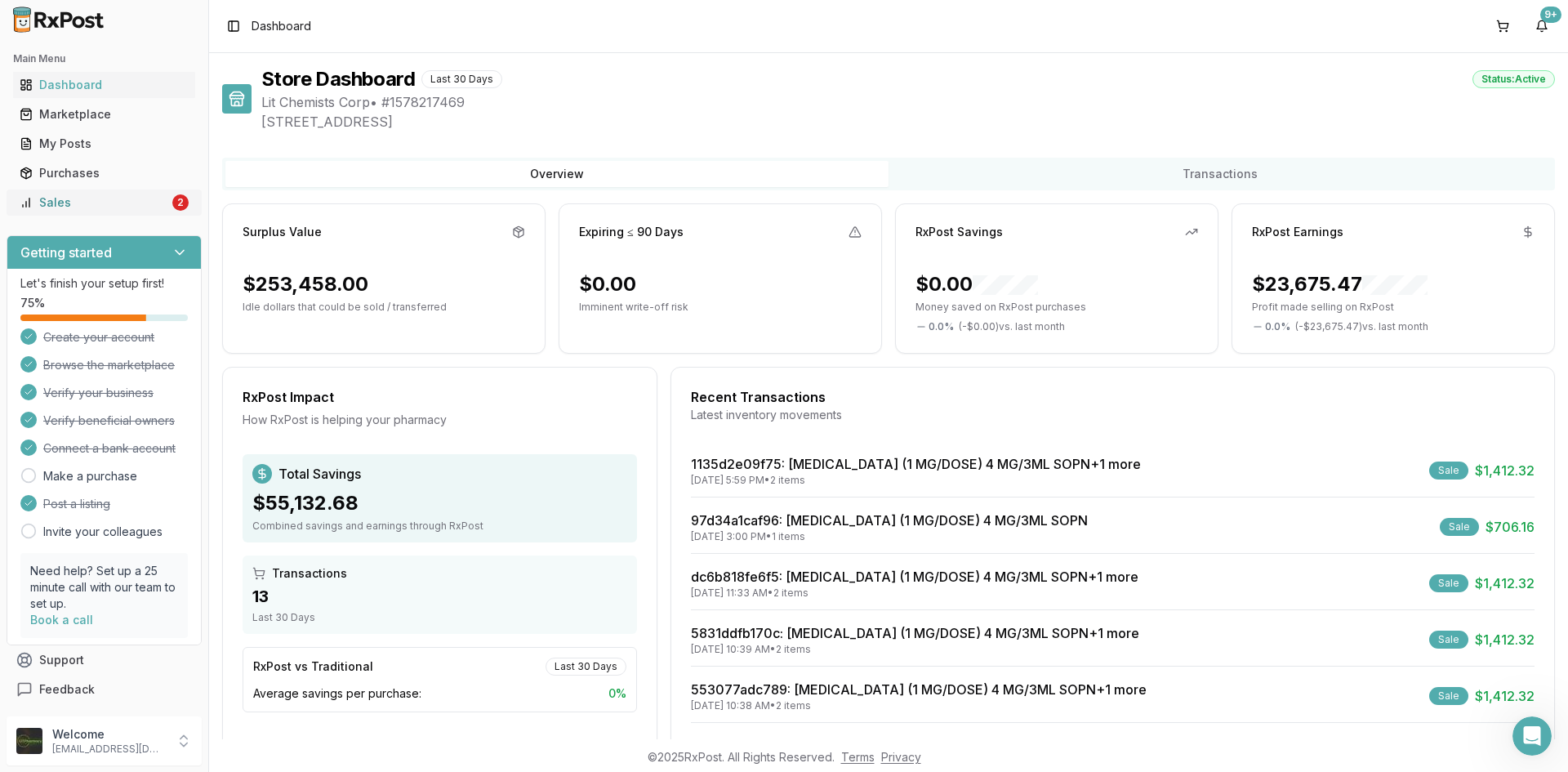
click at [158, 200] on div "Sales" at bounding box center [95, 203] width 150 height 16
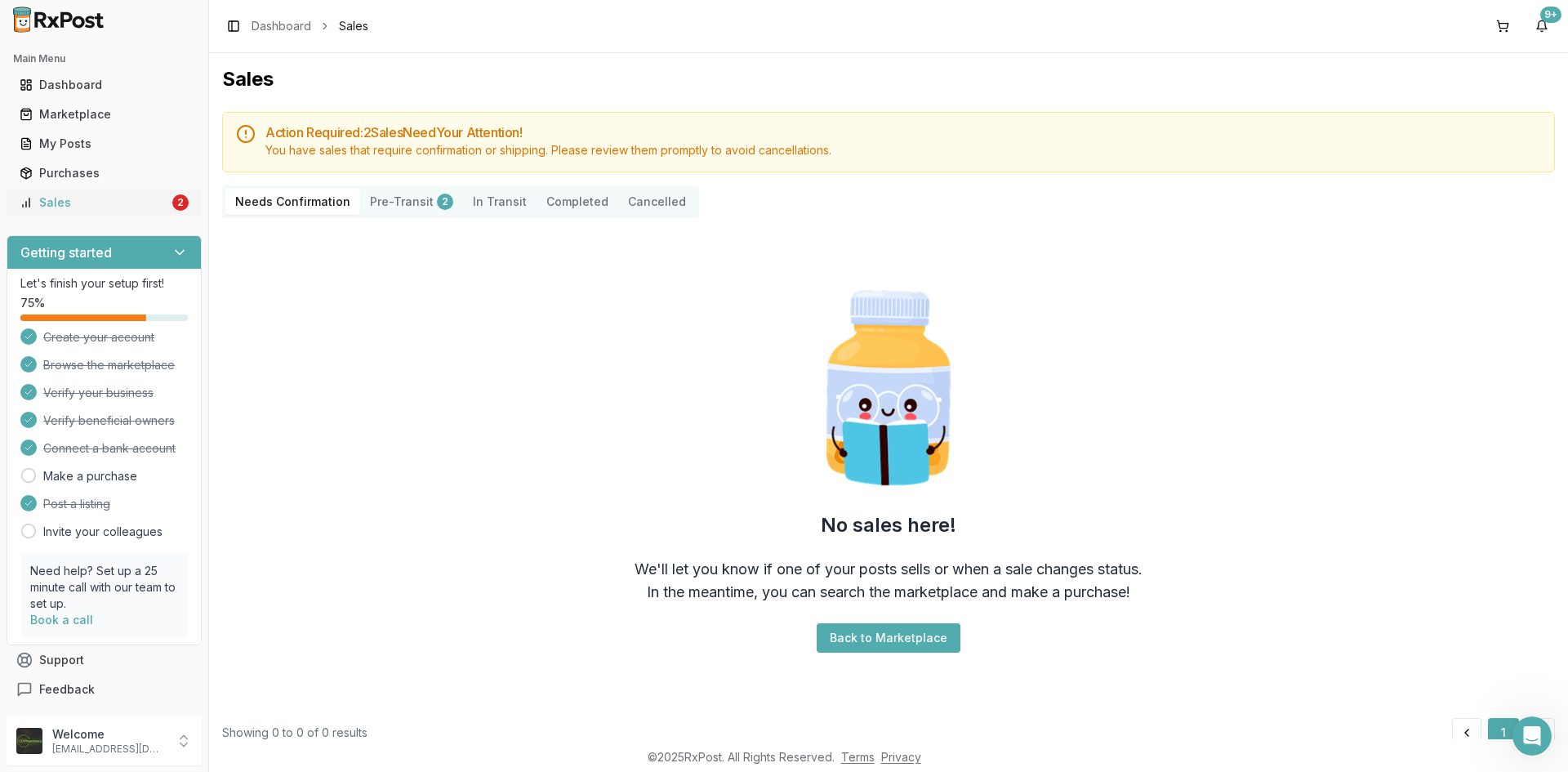
click at [116, 195] on div "Sales" at bounding box center [95, 203] width 150 height 16
click at [146, 204] on div "Sales" at bounding box center [95, 203] width 150 height 16
click at [33, 213] on link "Sales 2" at bounding box center [105, 202] width 182 height 30
click at [64, 207] on div "Sales" at bounding box center [95, 203] width 150 height 16
click at [96, 155] on link "My Posts" at bounding box center [105, 143] width 182 height 30
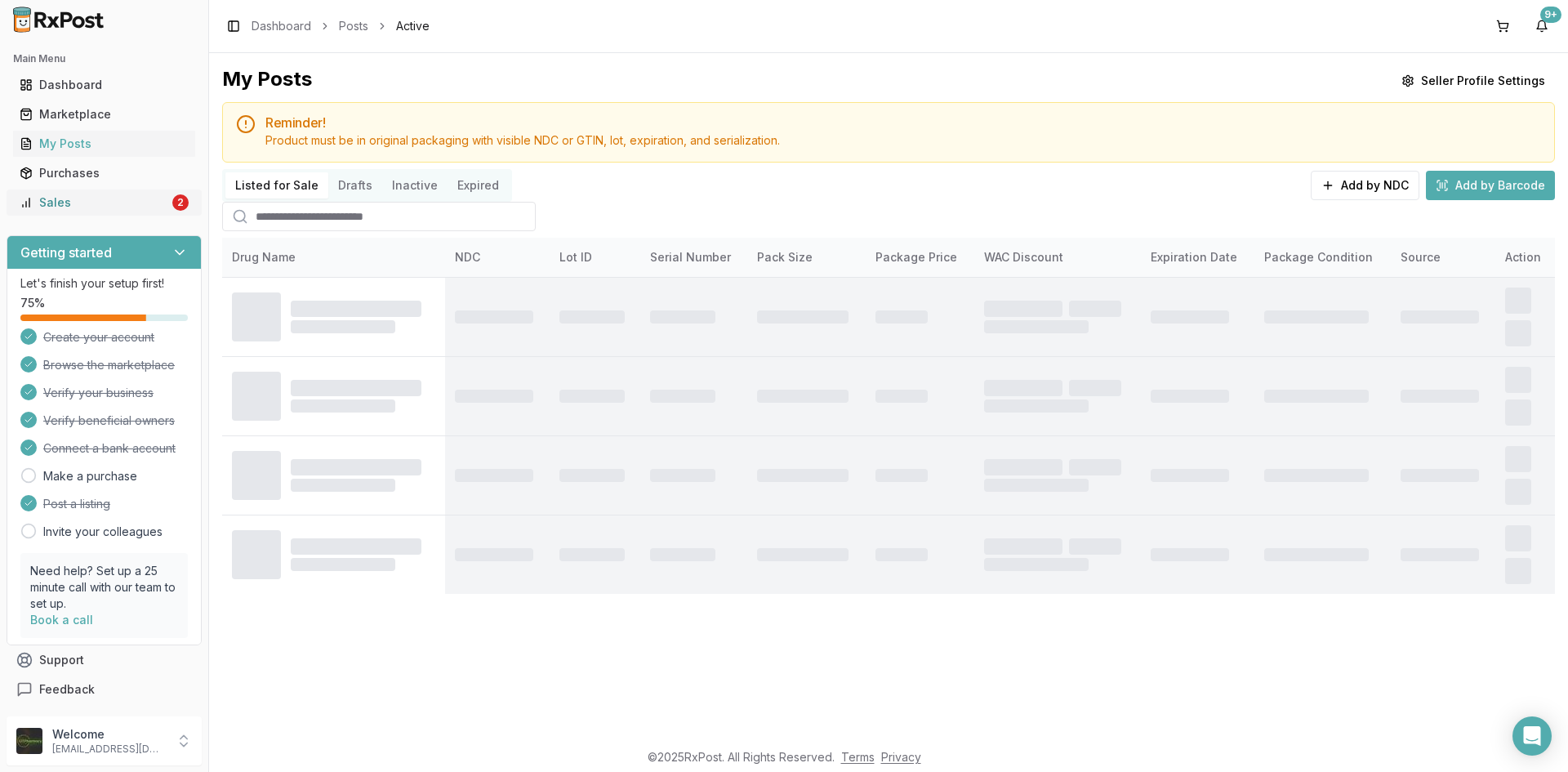
click at [49, 207] on div "Sales" at bounding box center [95, 203] width 150 height 16
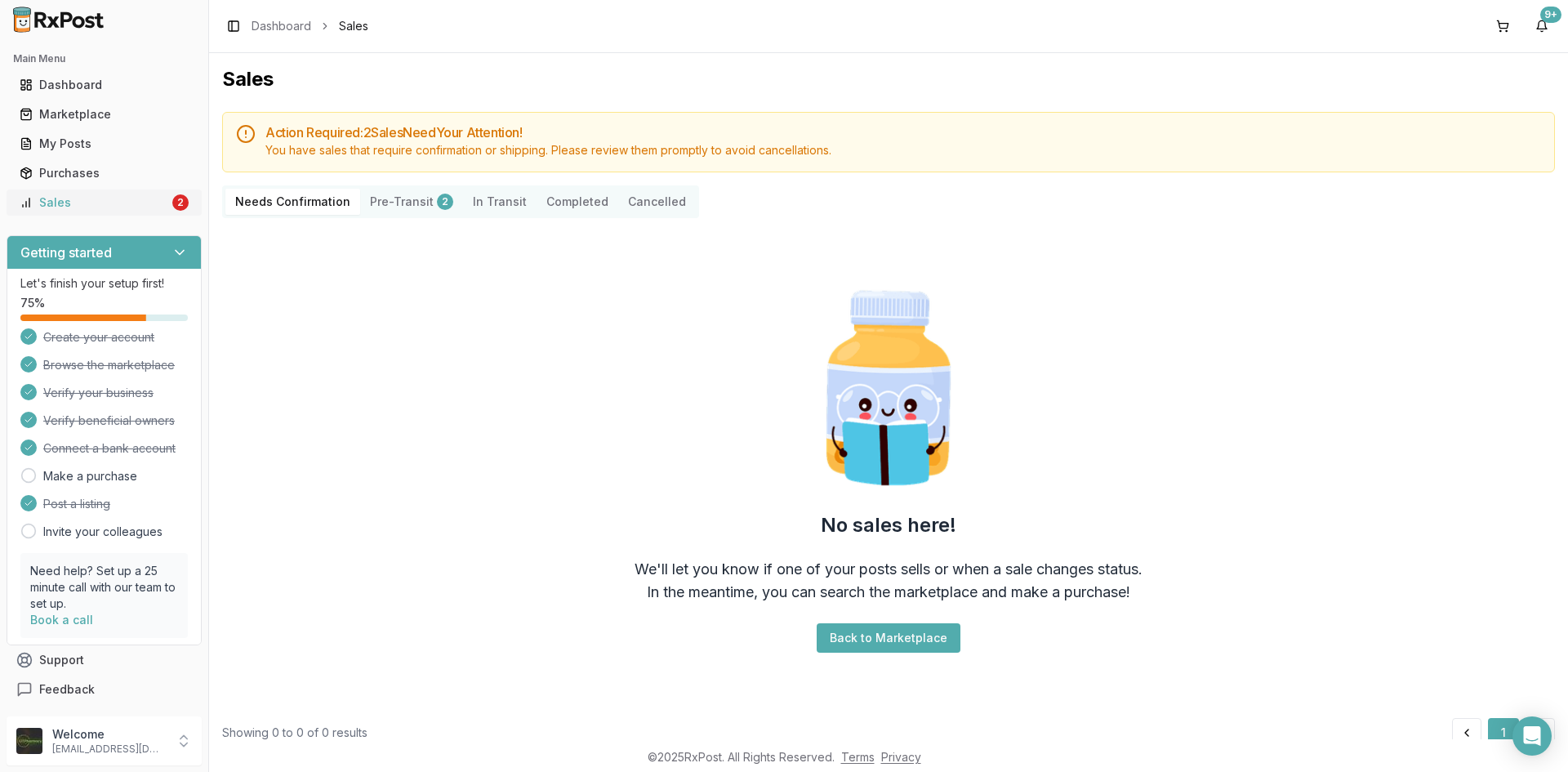
click at [58, 212] on link "Sales 2" at bounding box center [105, 202] width 182 height 30
click at [34, 193] on link "Sales 2" at bounding box center [105, 202] width 182 height 30
